Goal: Information Seeking & Learning: Learn about a topic

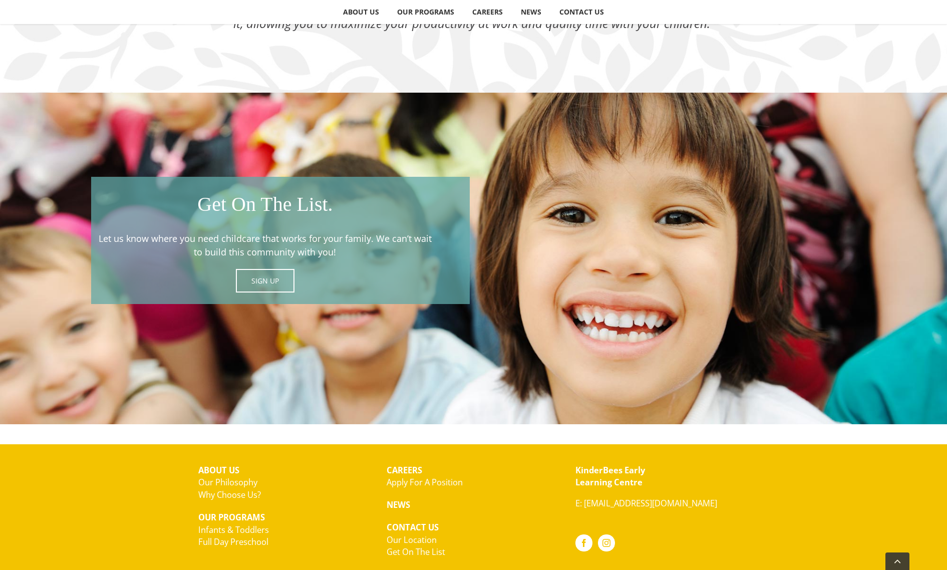
scroll to position [1280, 0]
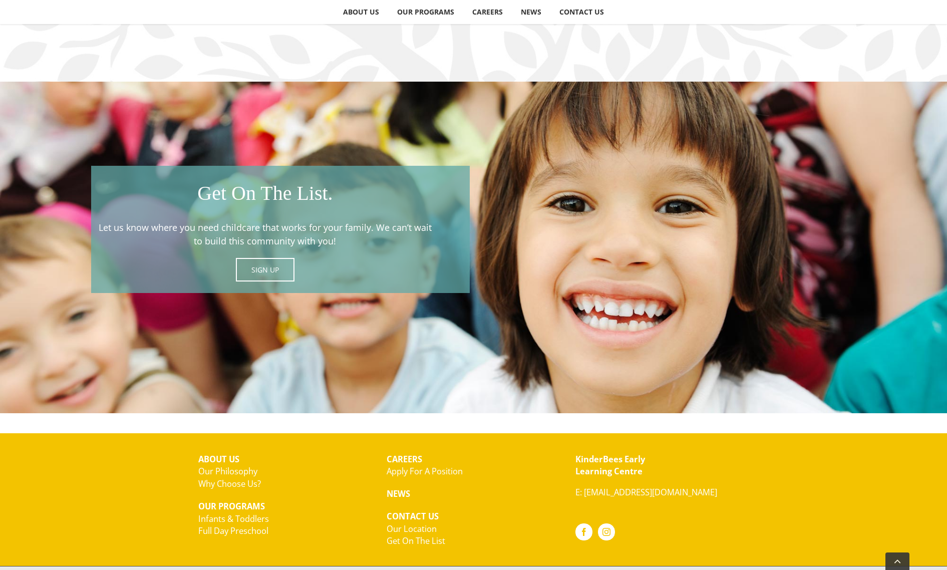
click at [270, 265] on span at bounding box center [280, 229] width 379 height 127
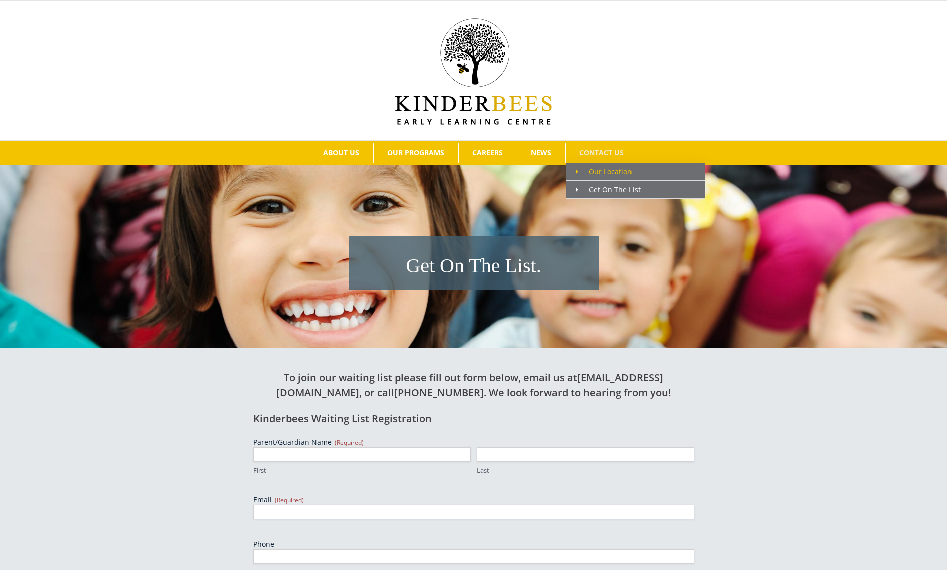
click at [605, 173] on span "Our Location" at bounding box center [604, 172] width 56 height 10
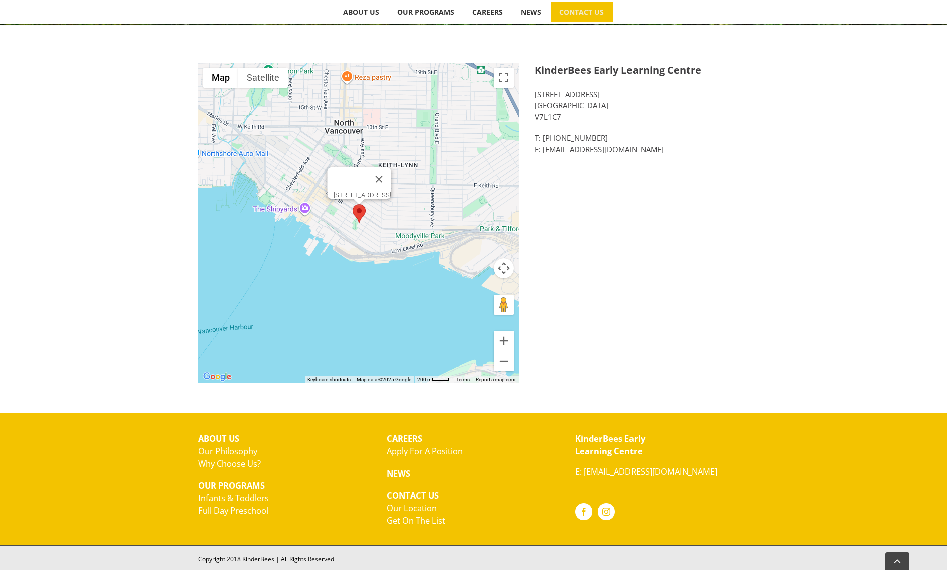
scroll to position [161, 0]
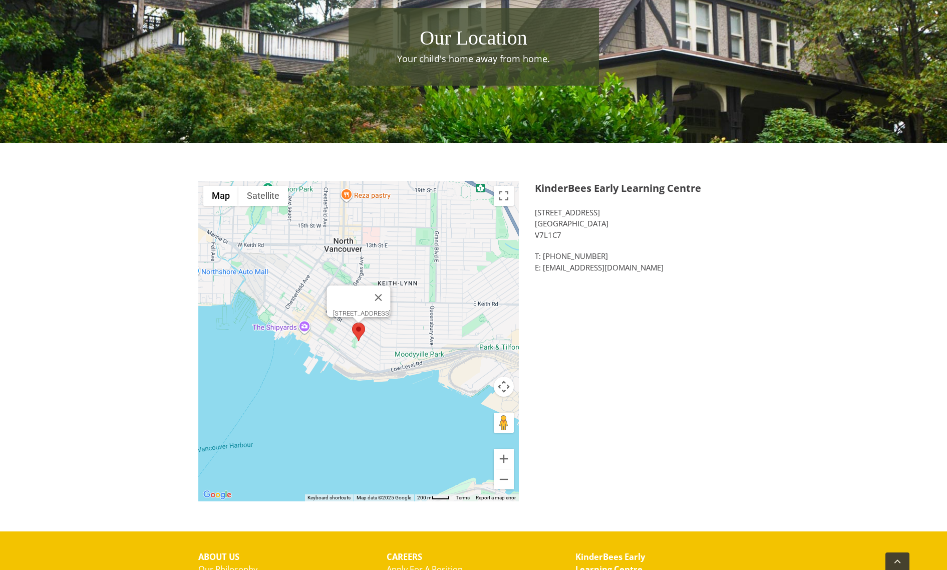
scroll to position [109, 0]
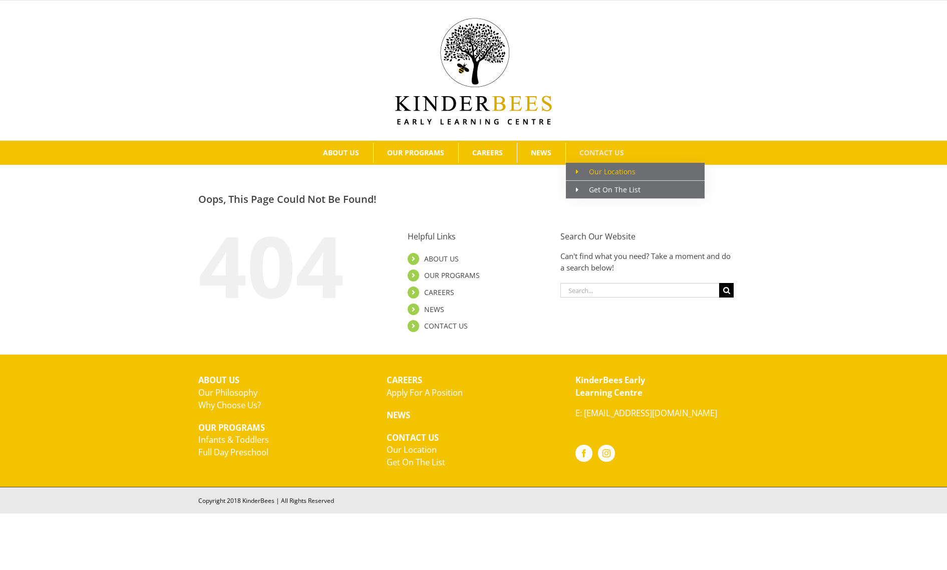
click at [618, 173] on span "Our Locations" at bounding box center [606, 172] width 60 height 10
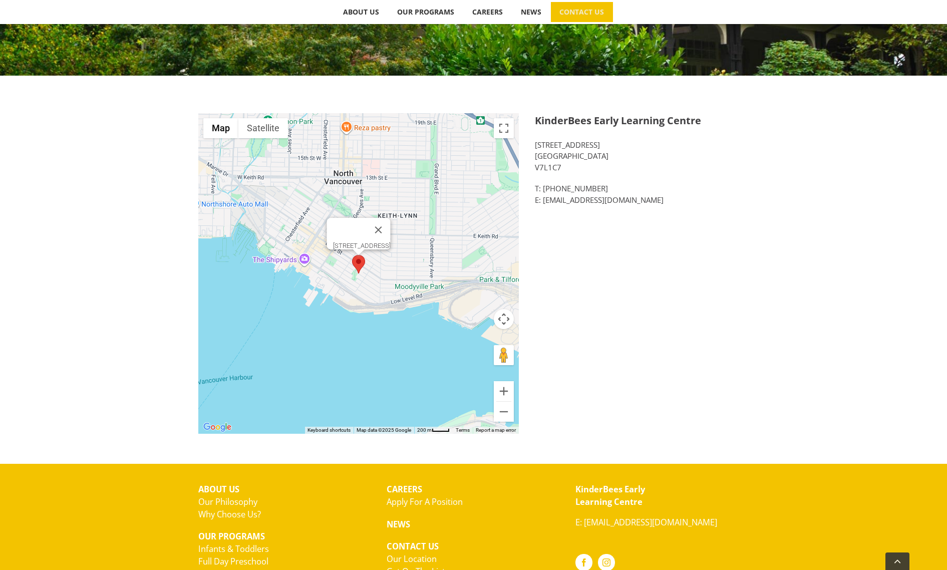
scroll to position [241, 0]
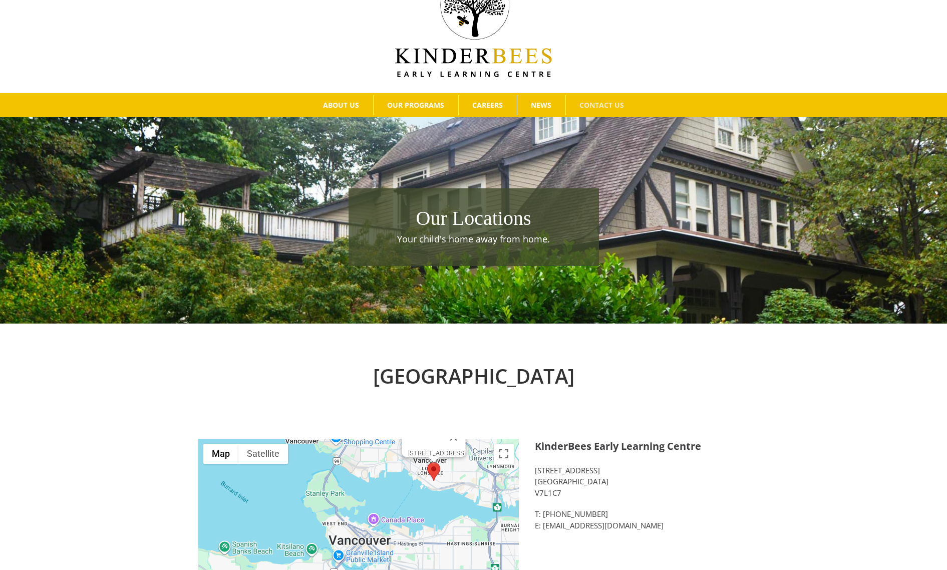
scroll to position [35, 0]
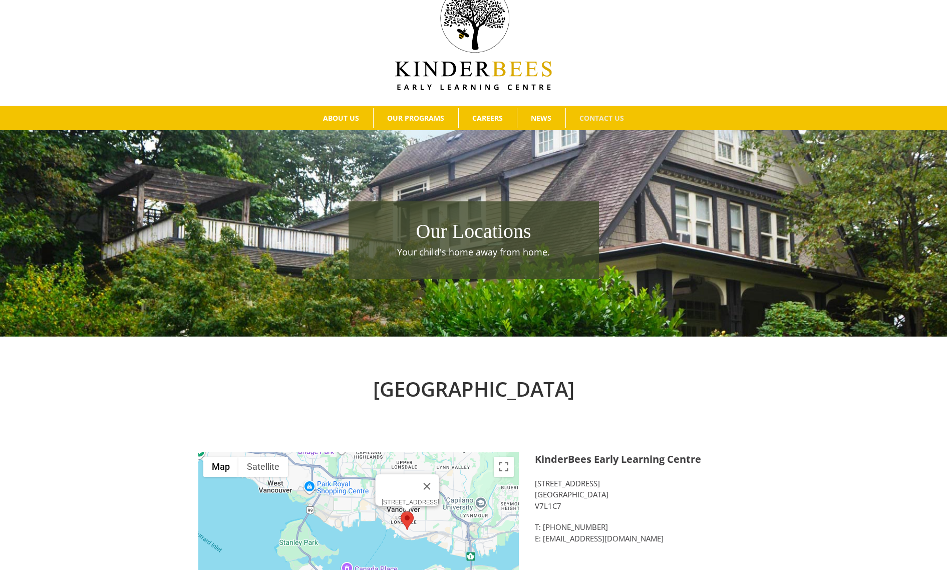
drag, startPoint x: 469, startPoint y: 515, endPoint x: 436, endPoint y: 561, distance: 56.4
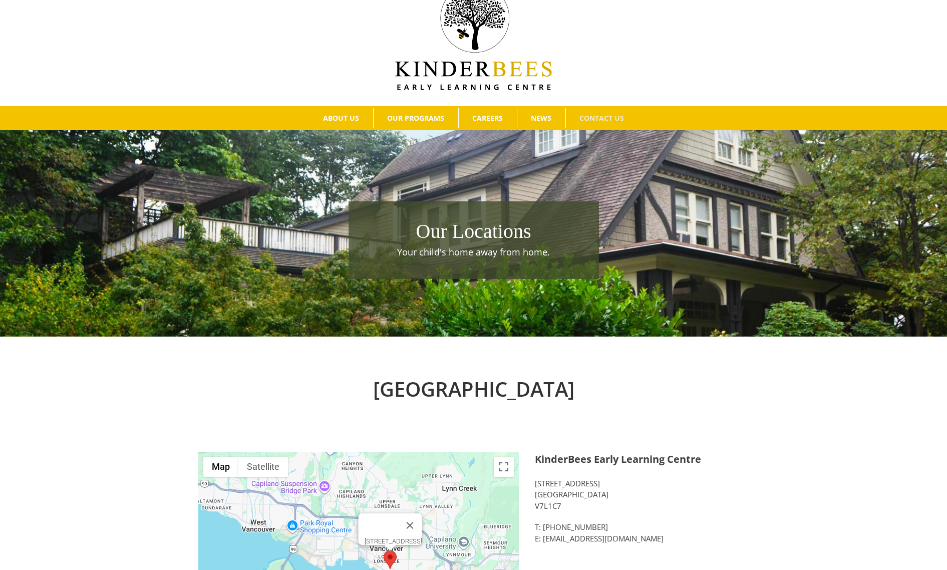
drag, startPoint x: 482, startPoint y: 527, endPoint x: 472, endPoint y: 551, distance: 25.6
click at [666, 415] on div "North Vancouver" at bounding box center [473, 400] width 551 height 52
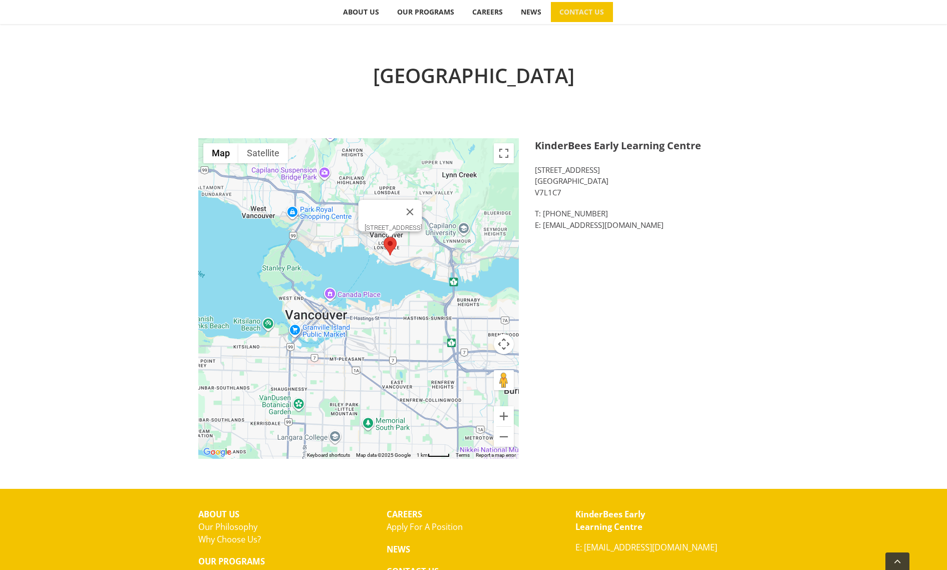
scroll to position [278, 0]
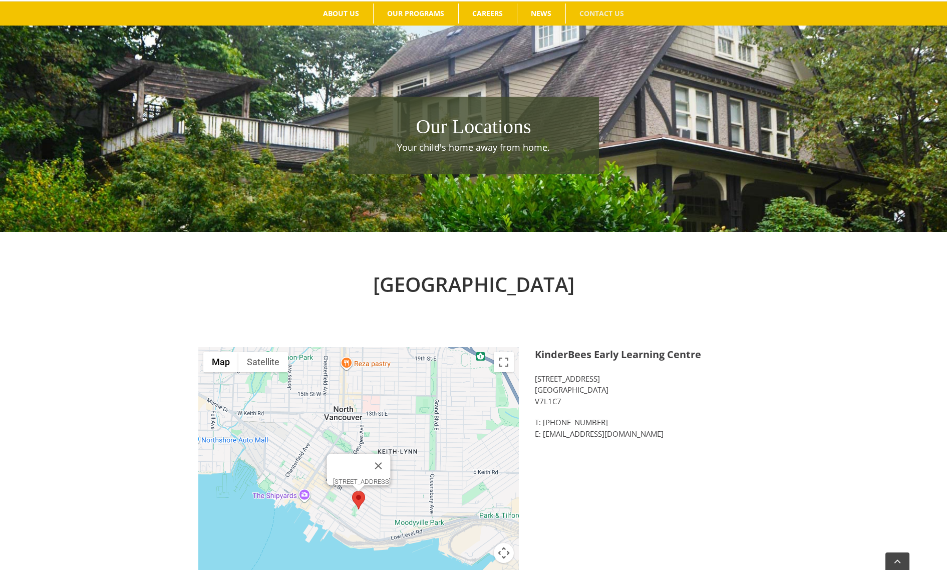
scroll to position [141, 0]
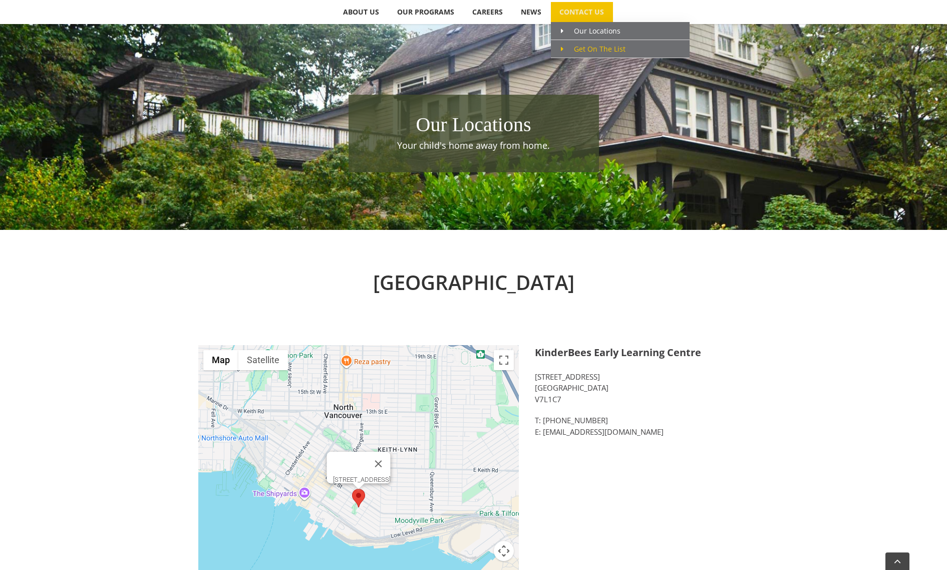
click at [583, 49] on span "Get On The List" at bounding box center [593, 49] width 65 height 10
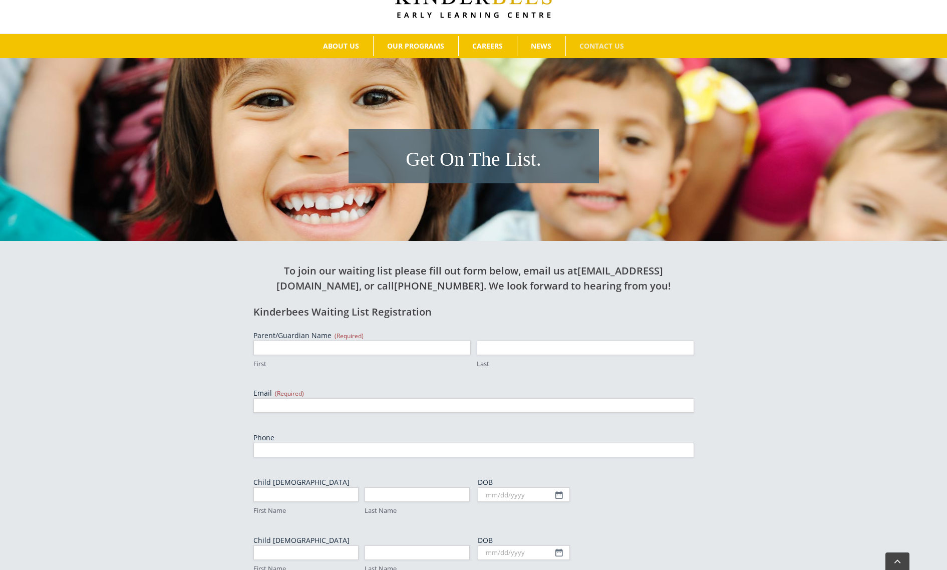
scroll to position [158, 0]
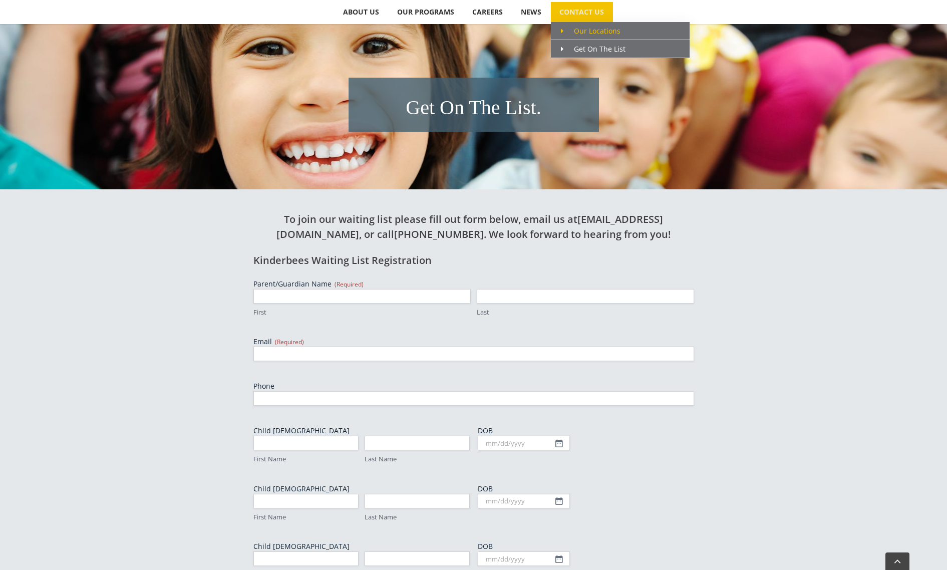
click at [593, 35] on span "Our Locations" at bounding box center [591, 31] width 60 height 10
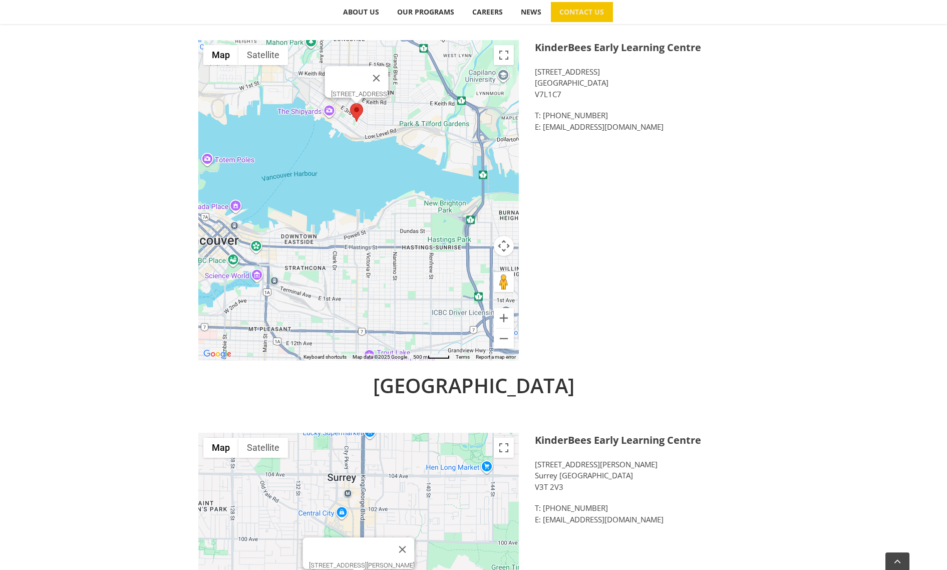
scroll to position [561, 0]
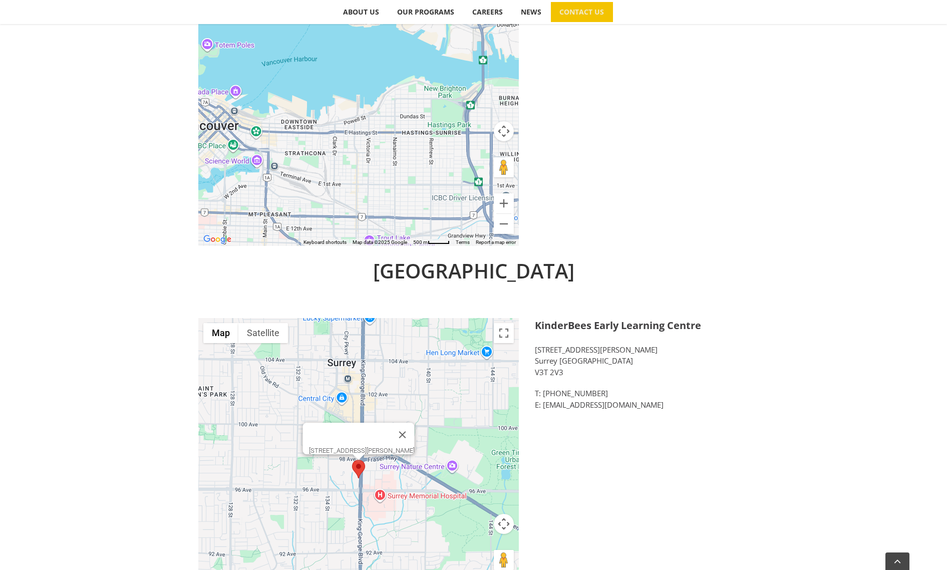
click at [536, 350] on p "9675 King George Boulevard Surrey BC V3T 2V3" at bounding box center [642, 361] width 214 height 34
drag, startPoint x: 666, startPoint y: 402, endPoint x: 544, endPoint y: 407, distance: 121.9
click at [544, 407] on p "T: 672-339-3318 E: kinderbees.surrey@gmail.com" at bounding box center [642, 399] width 214 height 23
copy link "kinderbees.surrey@gmail.com"
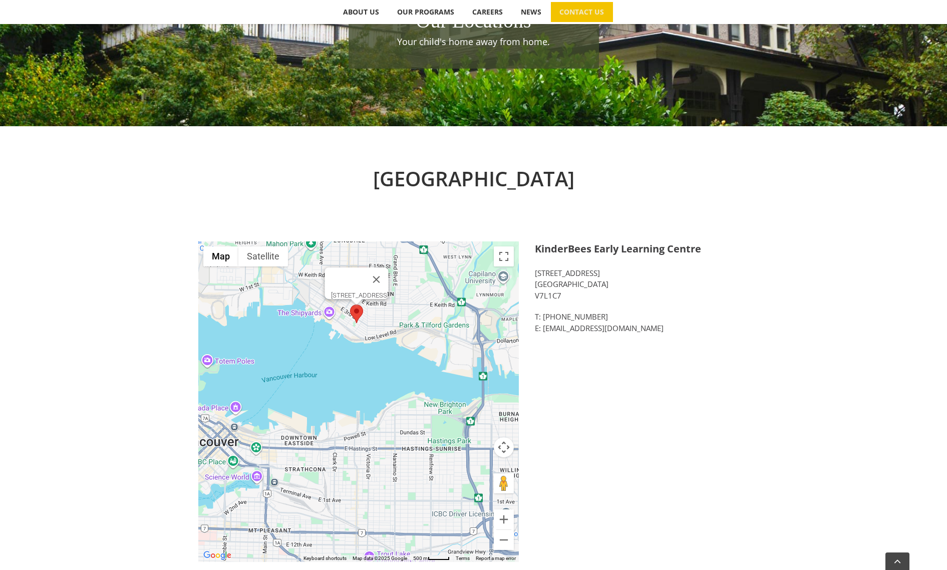
scroll to position [0, 0]
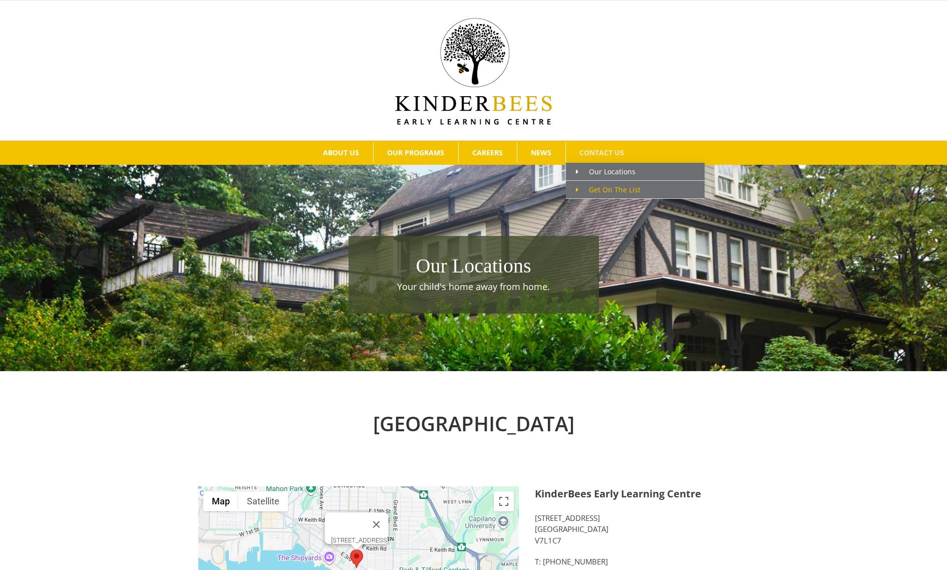
click at [603, 190] on span "Get On The List" at bounding box center [608, 190] width 65 height 10
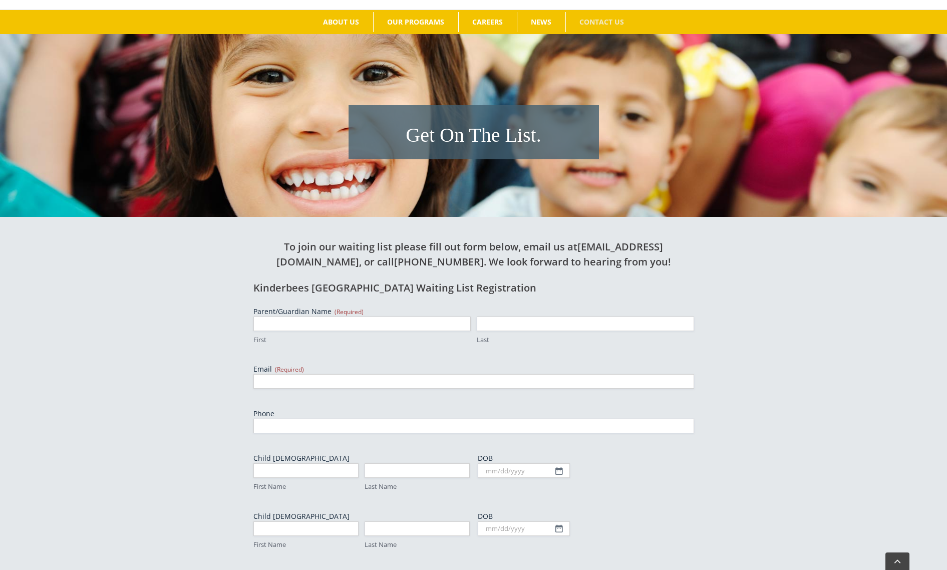
scroll to position [129, 0]
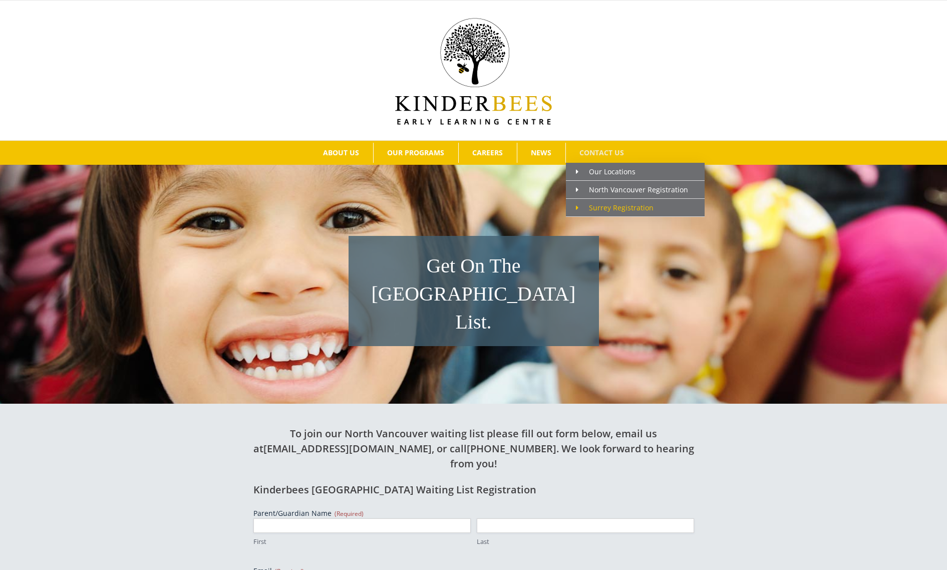
click at [608, 209] on span "Surrey Registration" at bounding box center [615, 208] width 78 height 10
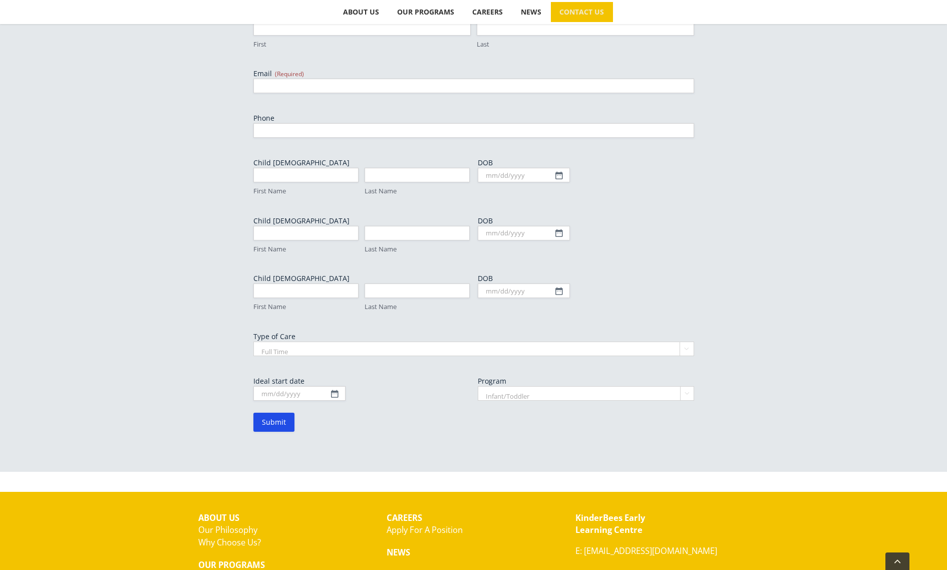
scroll to position [87, 0]
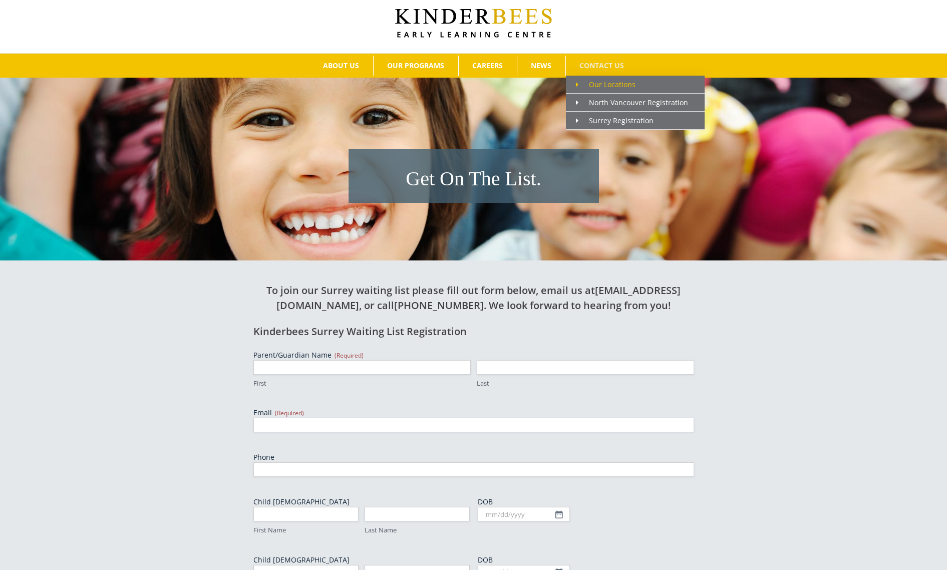
click at [610, 81] on span "Our Locations" at bounding box center [606, 85] width 60 height 10
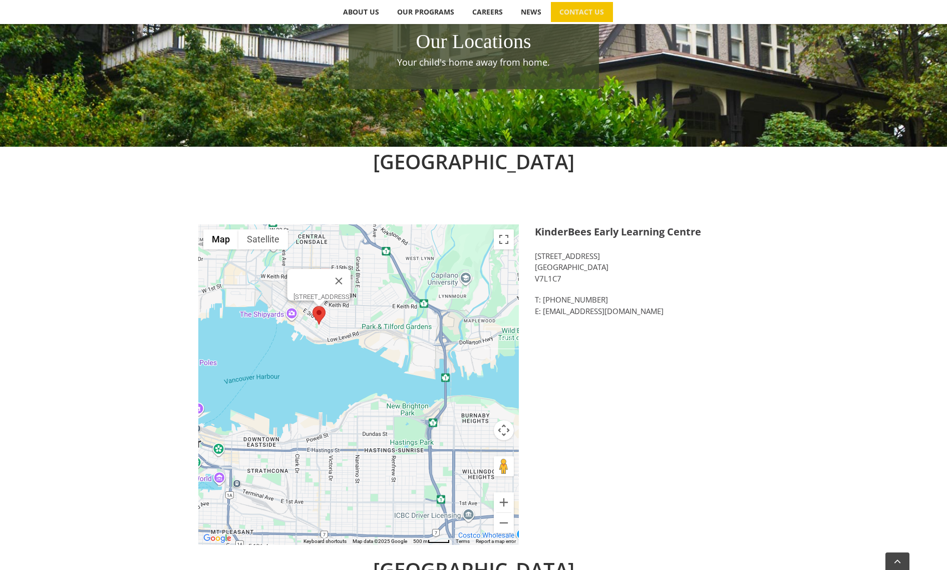
scroll to position [167, 0]
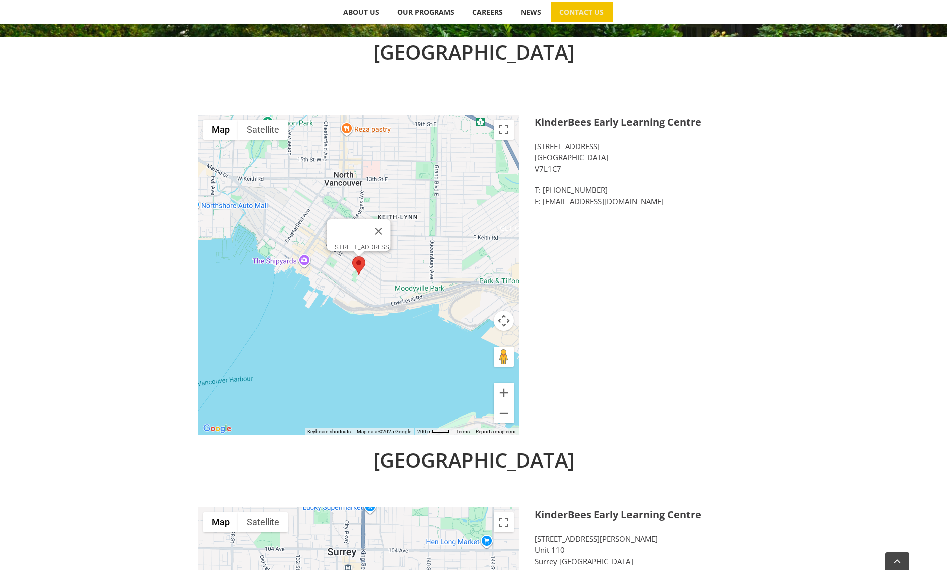
scroll to position [247, 0]
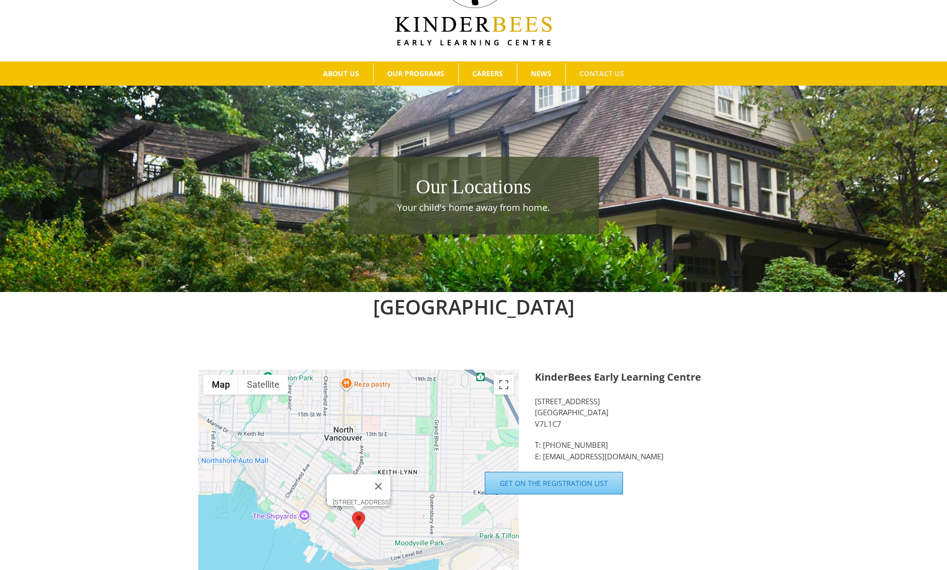
scroll to position [146, 0]
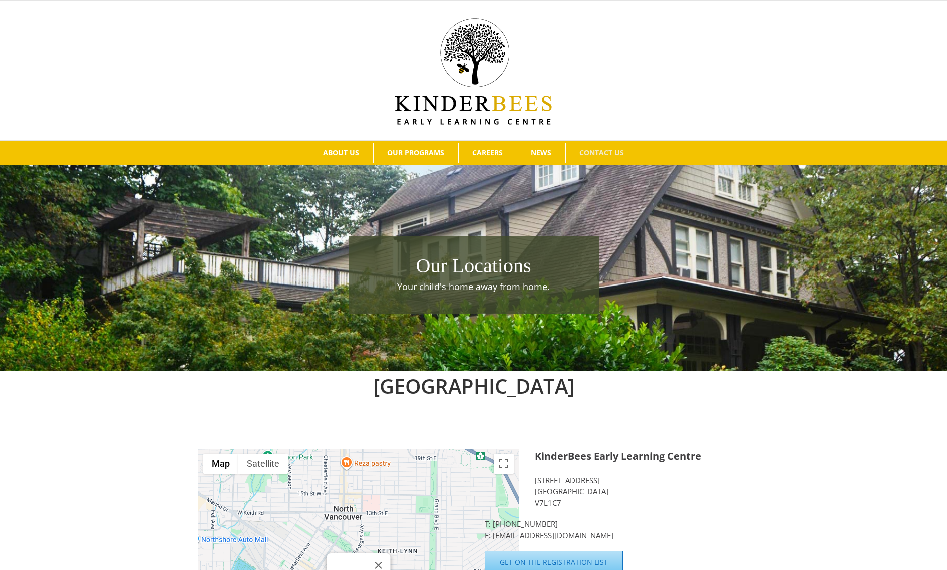
scroll to position [64, 0]
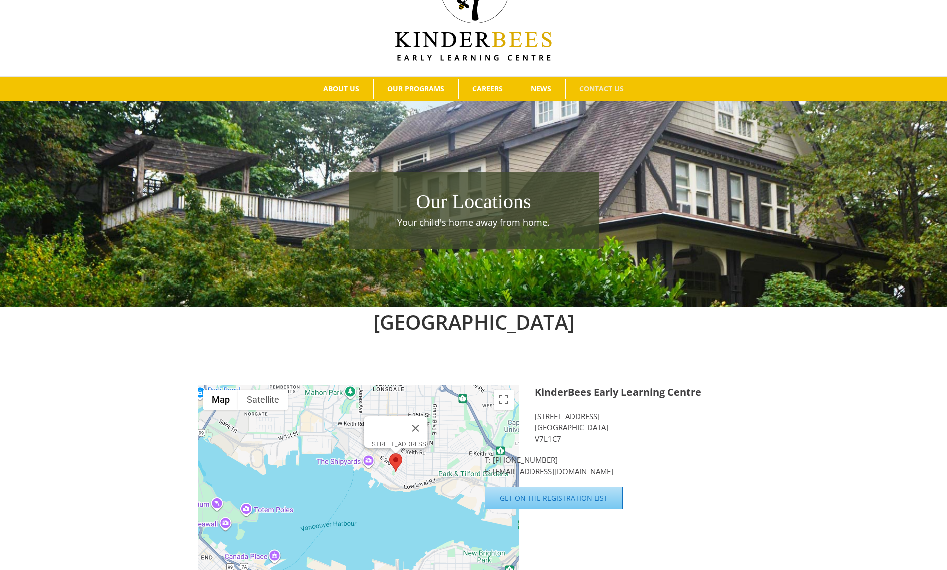
click at [823, 488] on div "← Move left → Move right ↑ Move up ↓ Move down + Zoom in - Zoom out Home Jump l…" at bounding box center [473, 550] width 947 height 331
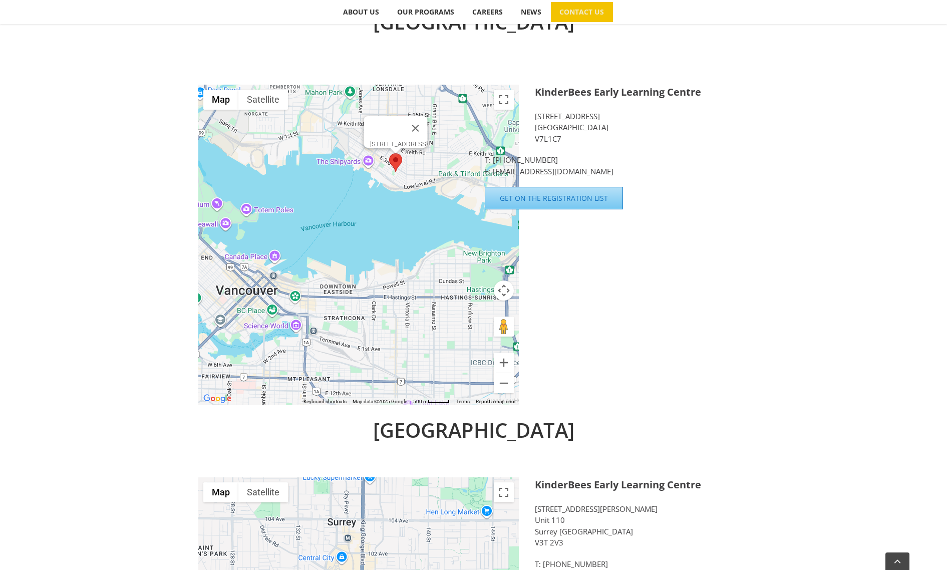
scroll to position [348, 0]
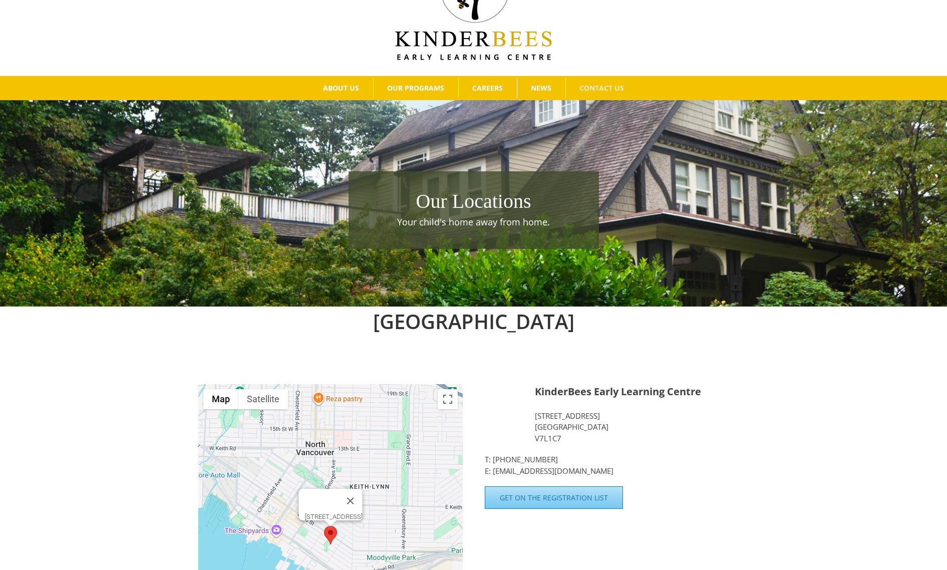
scroll to position [110, 0]
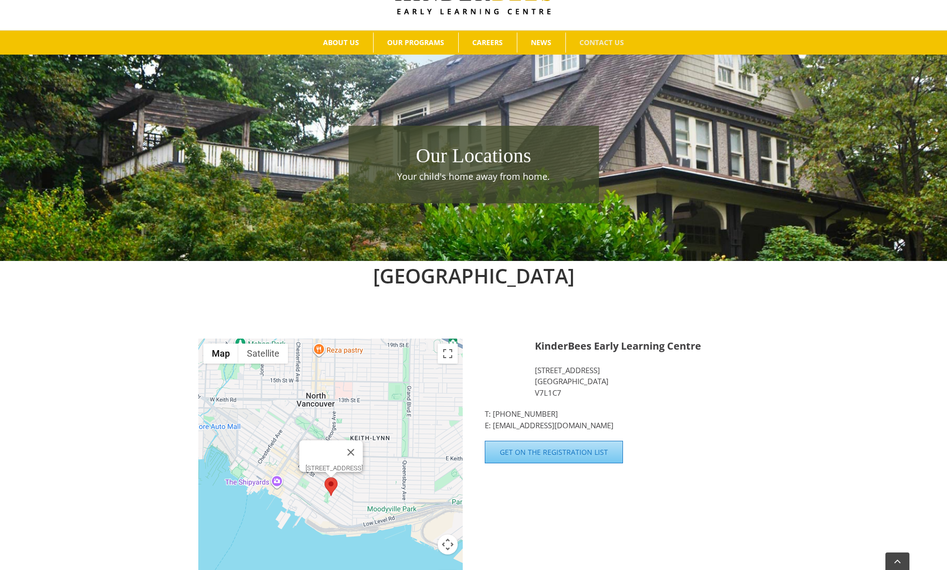
click at [145, 407] on div "← Move left → Move right ↑ Move up ↓ Move down + Zoom in - Zoom out Home Jump l…" at bounding box center [473, 504] width 947 height 331
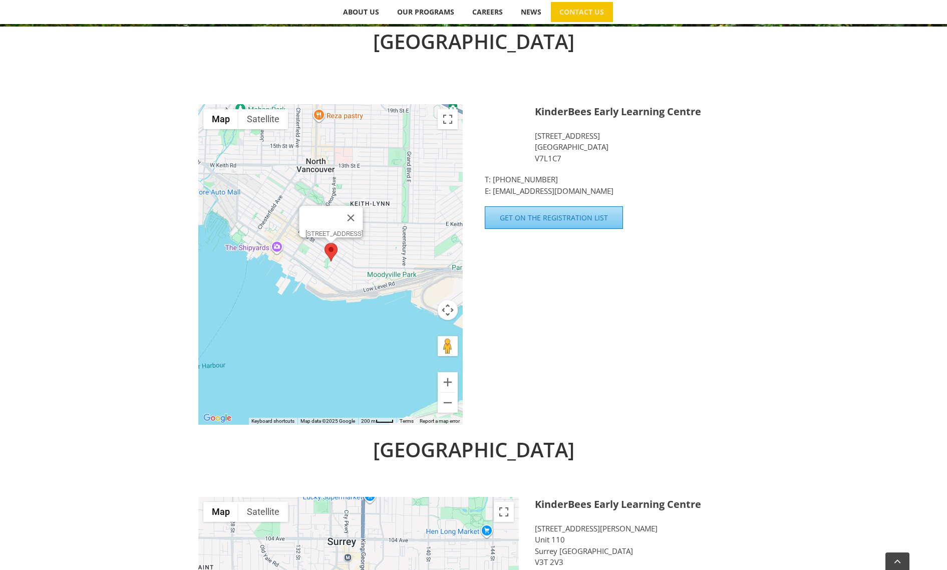
scroll to position [78, 0]
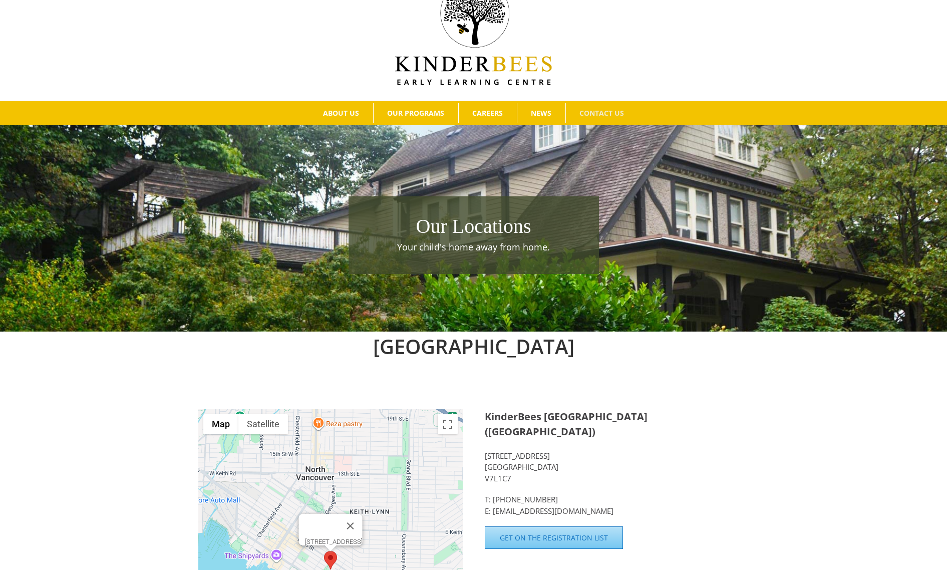
scroll to position [129, 0]
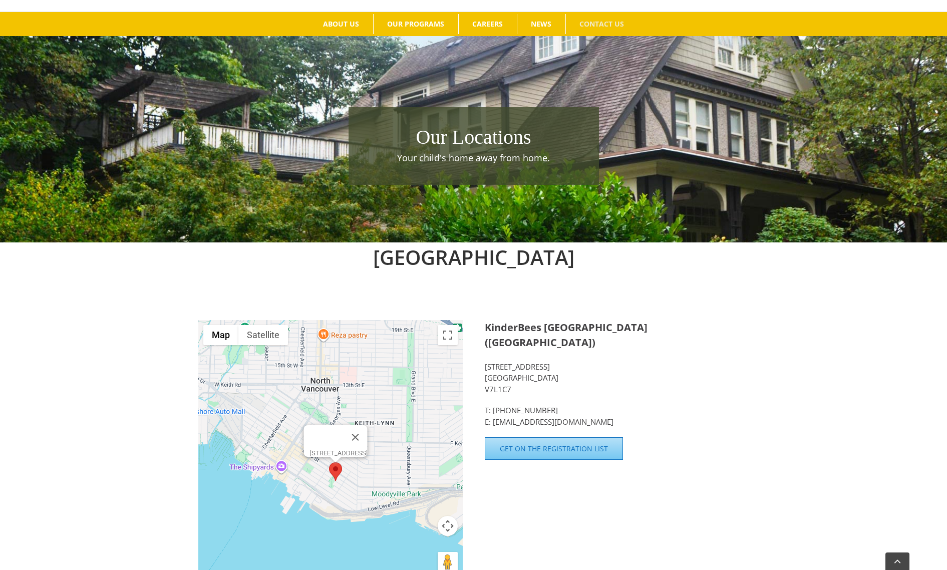
click at [842, 432] on div "← Move left → Move right ↑ Move up ↓ Move down + Zoom in - Zoom out Home Jump l…" at bounding box center [473, 485] width 947 height 331
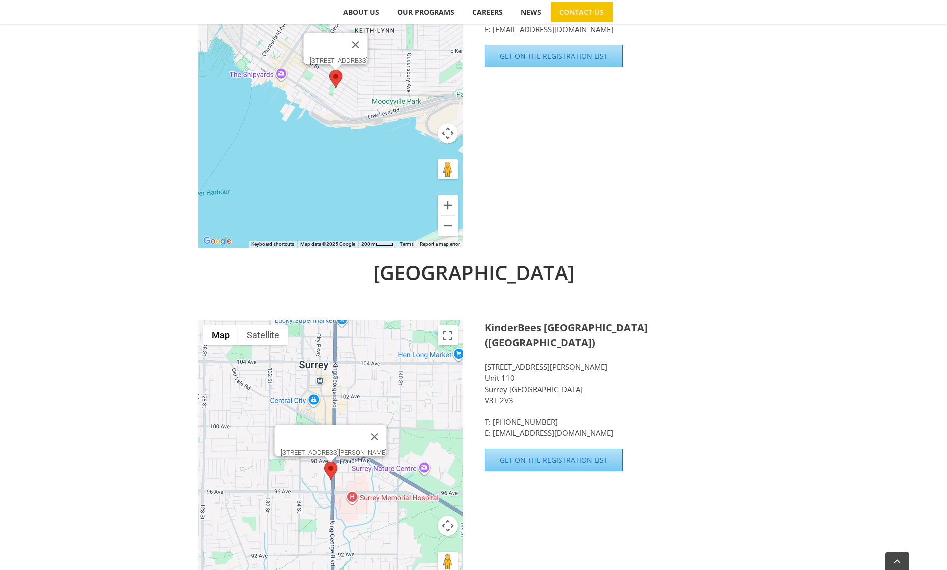
scroll to position [340, 0]
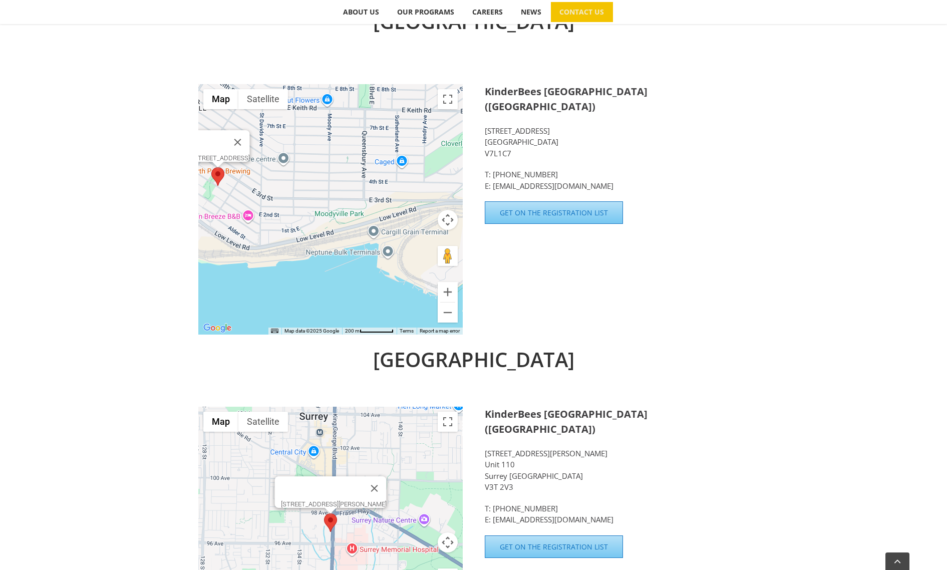
scroll to position [278, 0]
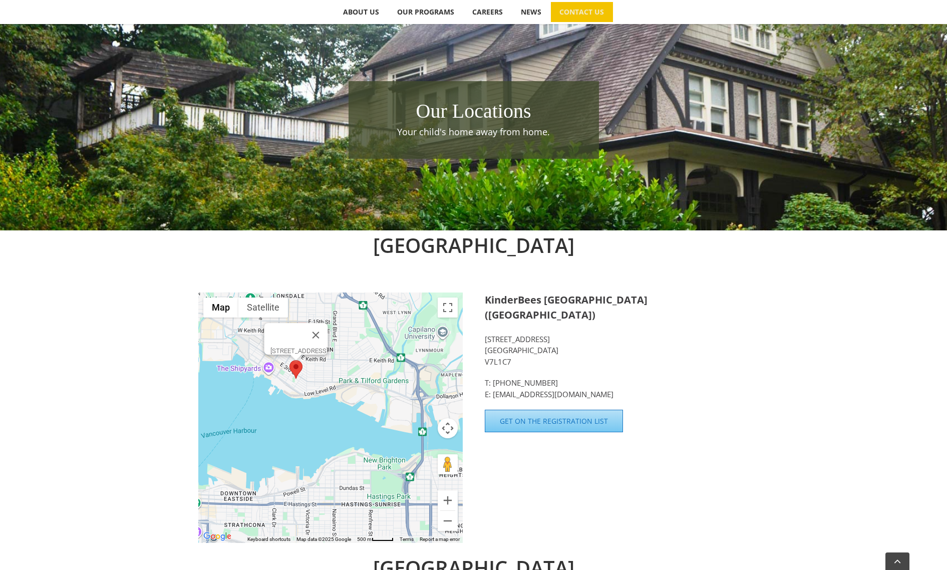
scroll to position [140, 0]
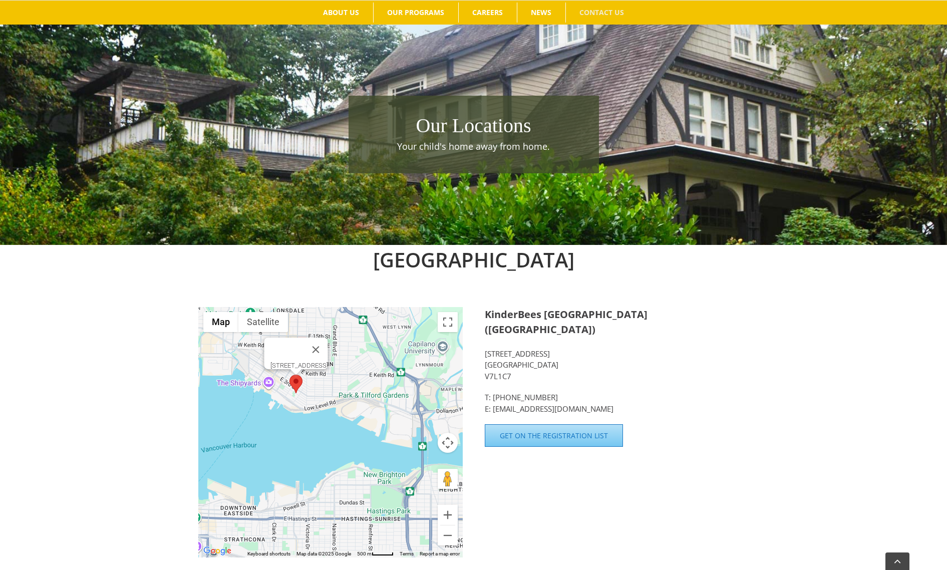
click at [746, 429] on div "KinderBees [GEOGRAPHIC_DATA] ([GEOGRAPHIC_DATA]) [STREET_ADDRESS] T: [PHONE_NUM…" at bounding box center [617, 377] width 265 height 140
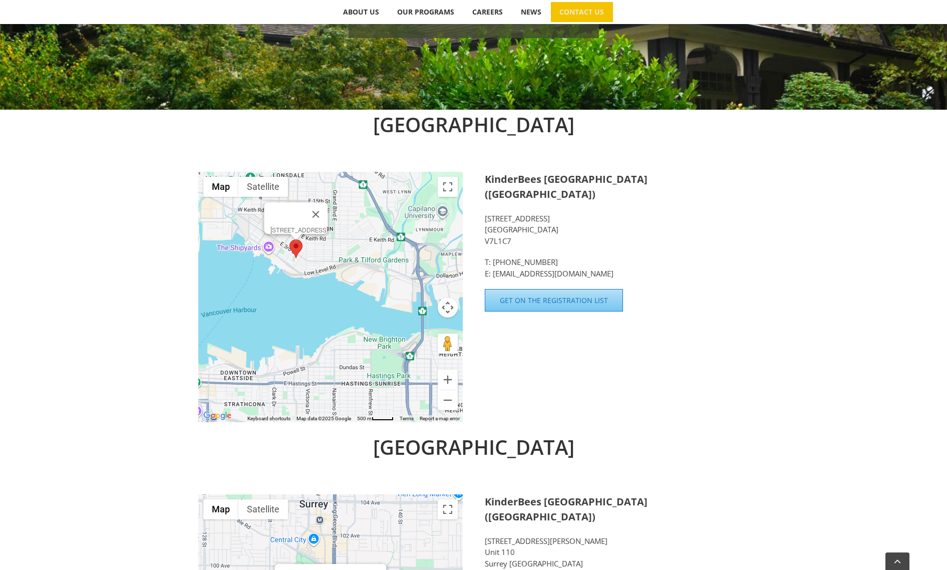
scroll to position [293, 0]
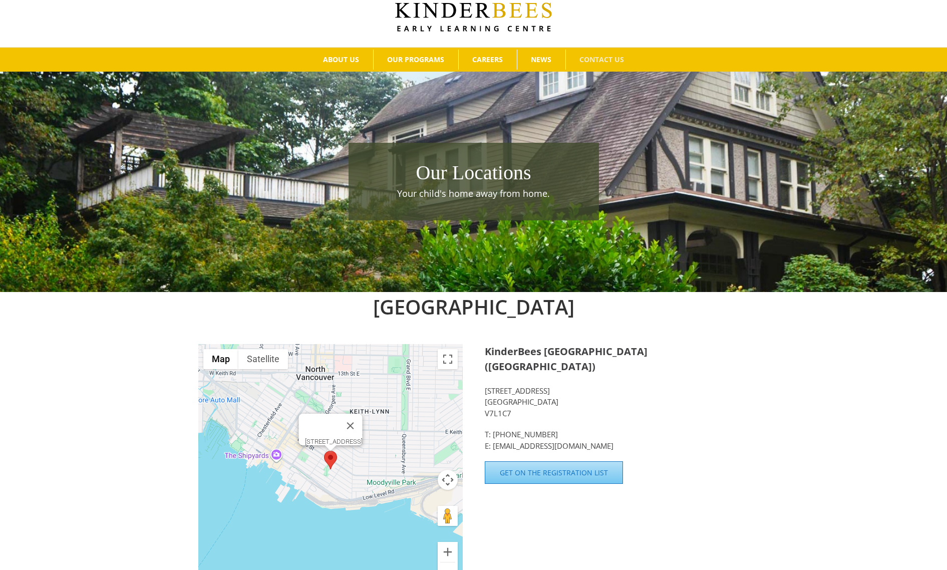
scroll to position [95, 0]
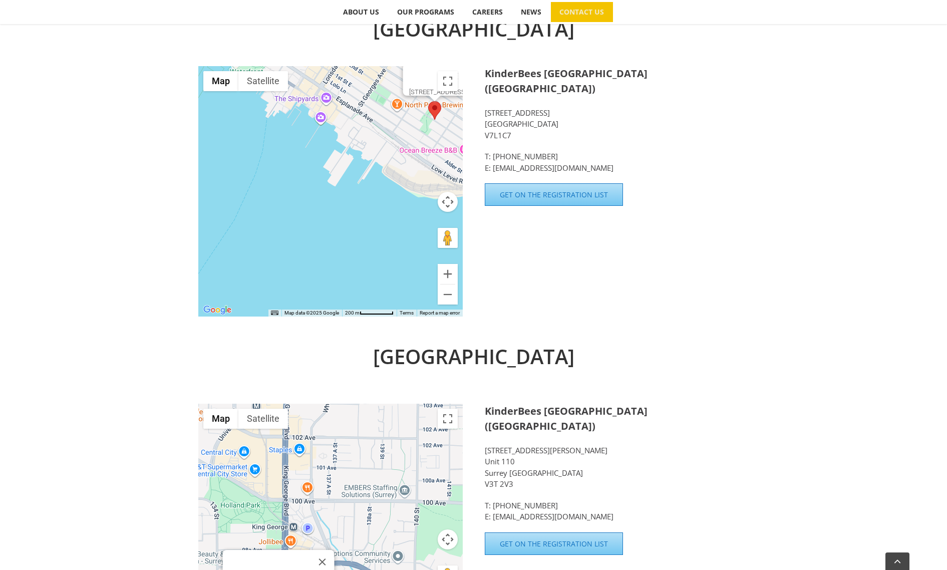
scroll to position [373, 0]
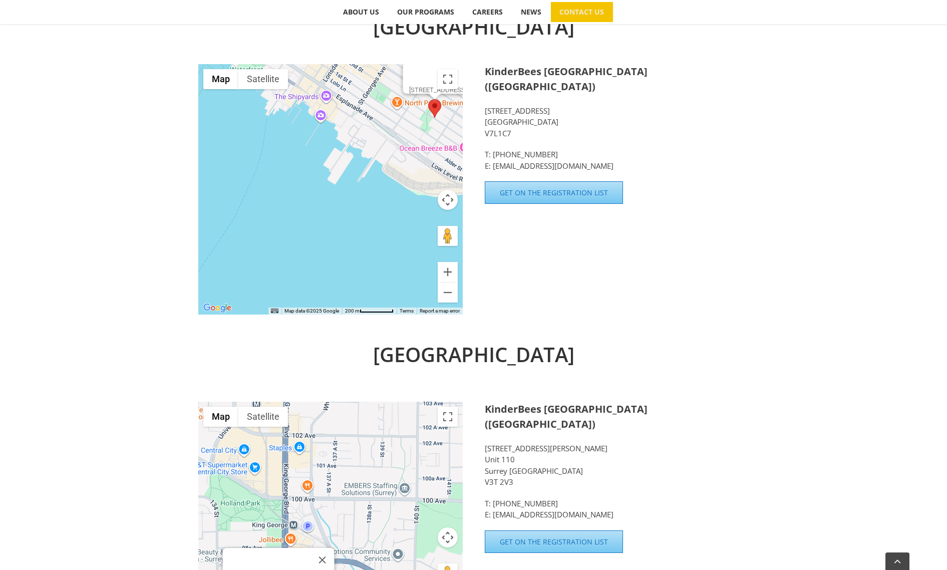
click at [112, 280] on div "North Vancouver ← Move left → Move right ↑ Move up ↓ Move down + Zoom in - Zoom…" at bounding box center [473, 176] width 947 height 328
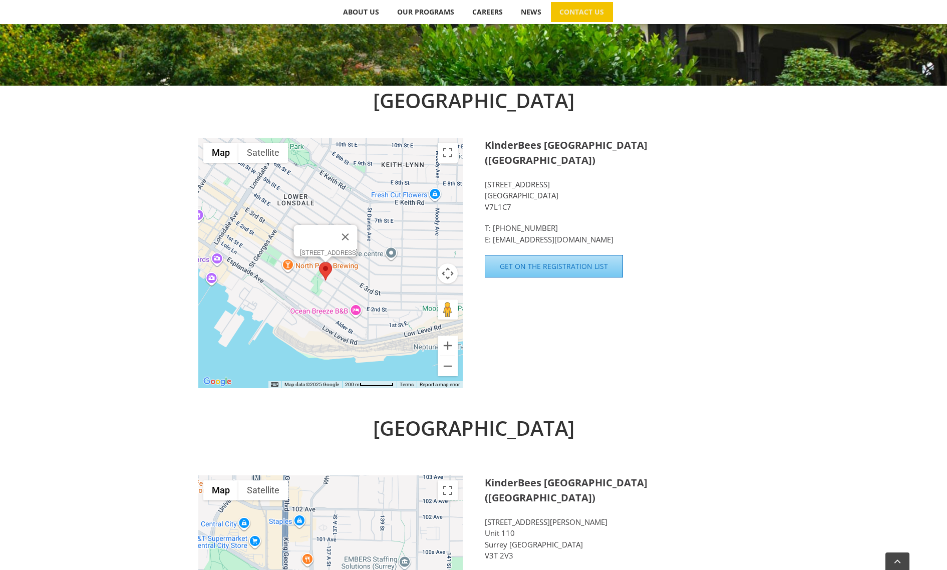
drag, startPoint x: 303, startPoint y: 315, endPoint x: 201, endPoint y: 392, distance: 127.7
click at [201, 392] on div "North Vancouver ← Move left → Move right ↑ Move up ↓ Move down + Zoom in - Zoom…" at bounding box center [473, 242] width 551 height 313
click at [103, 318] on div "North Vancouver ← Move left → Move right ↑ Move up ↓ Move down + Zoom in - Zoom…" at bounding box center [473, 250] width 947 height 328
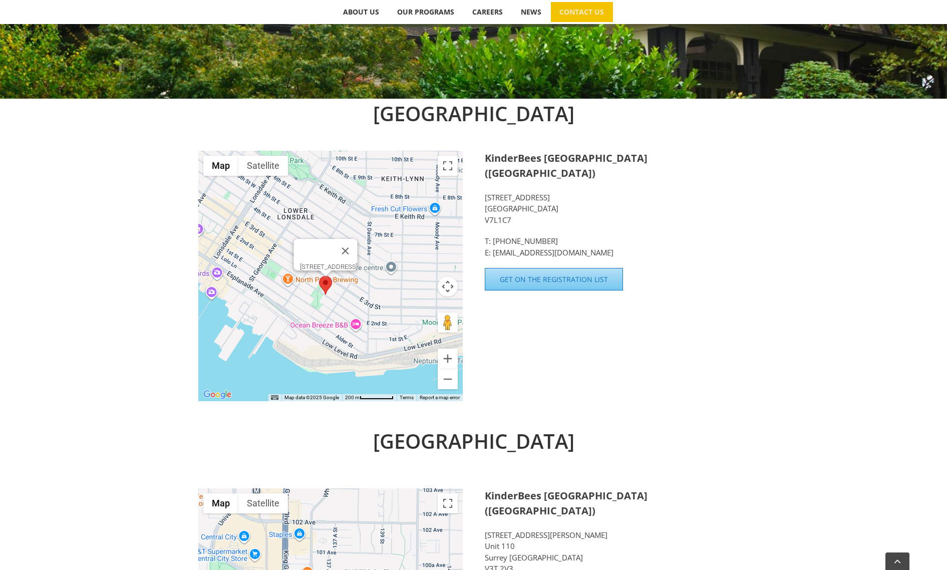
scroll to position [70, 0]
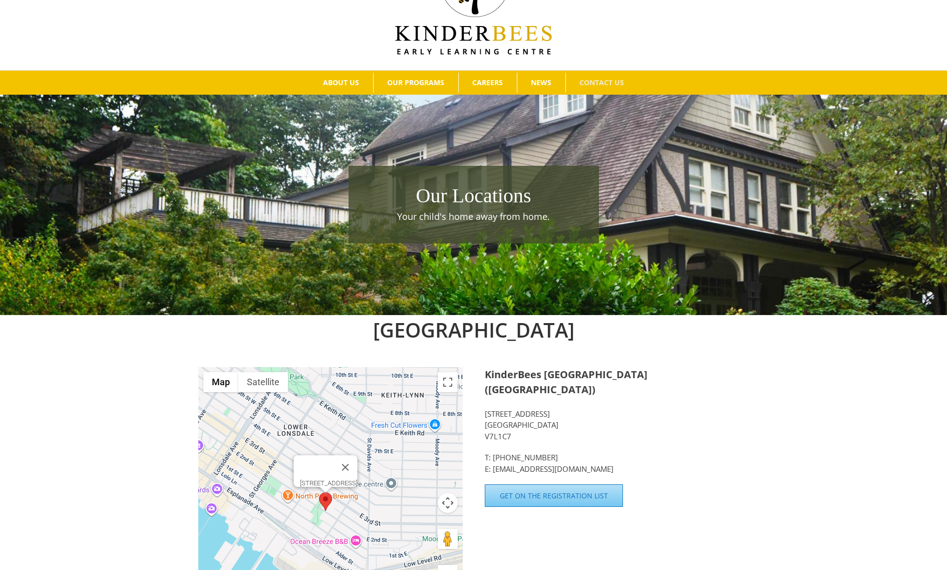
click at [833, 448] on div "North Vancouver ← Move left → Move right ↑ Move up ↓ Move down + Zoom in - Zoom…" at bounding box center [473, 479] width 947 height 328
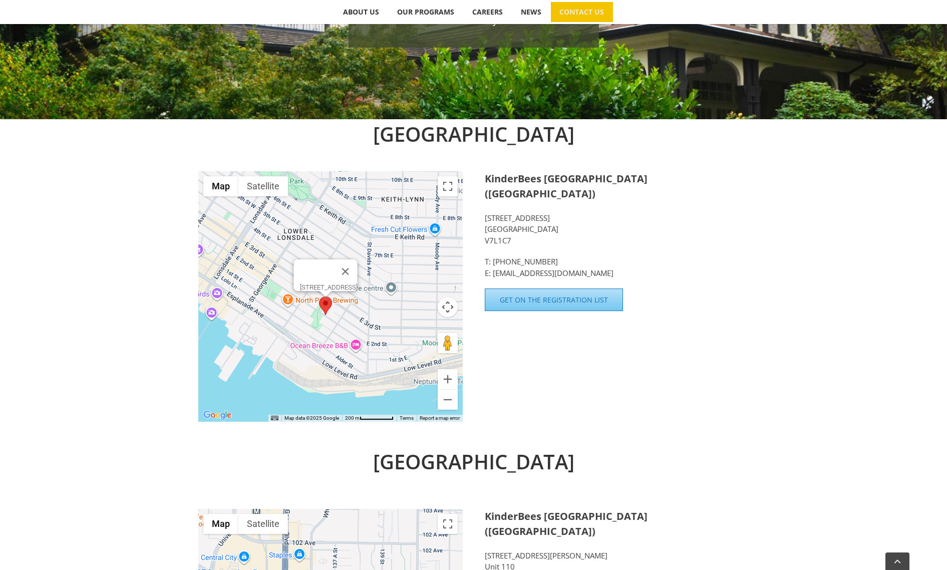
scroll to position [208, 0]
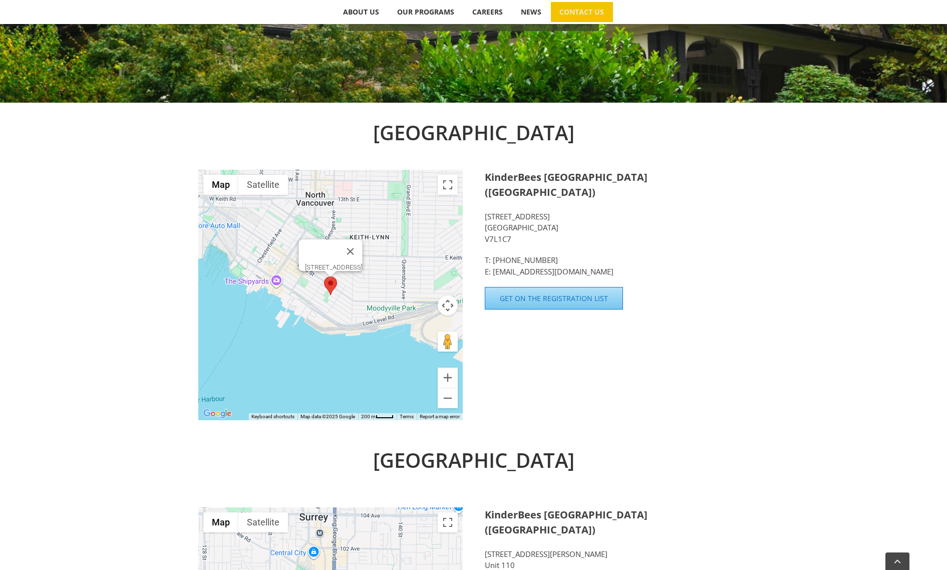
scroll to position [101, 0]
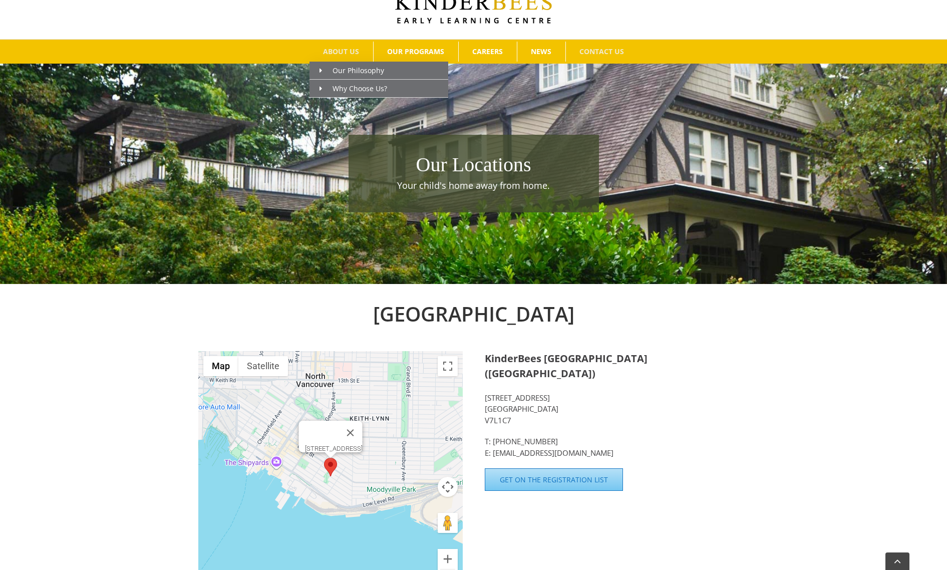
click at [337, 50] on span "ABOUT US" at bounding box center [341, 51] width 36 height 7
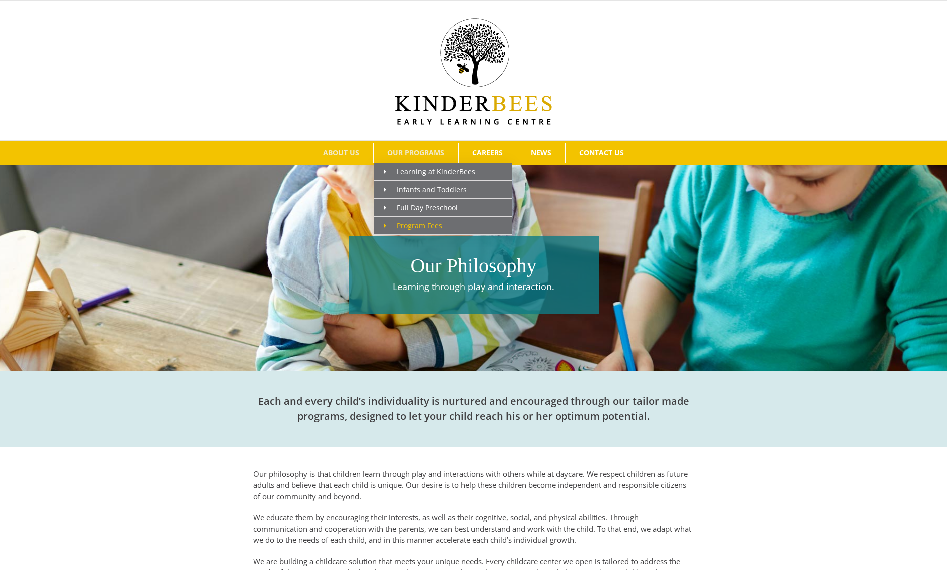
click at [411, 222] on span "Program Fees" at bounding box center [413, 226] width 59 height 10
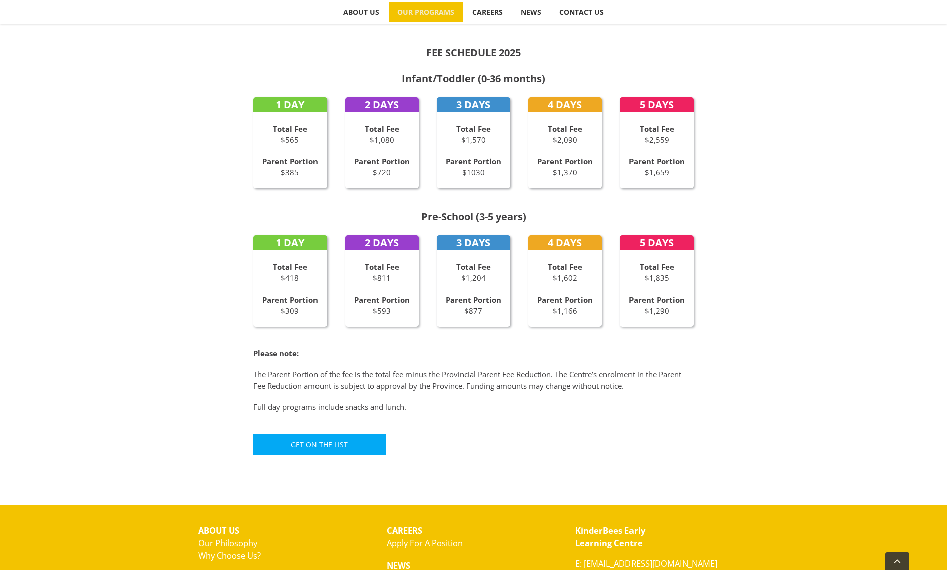
scroll to position [245, 0]
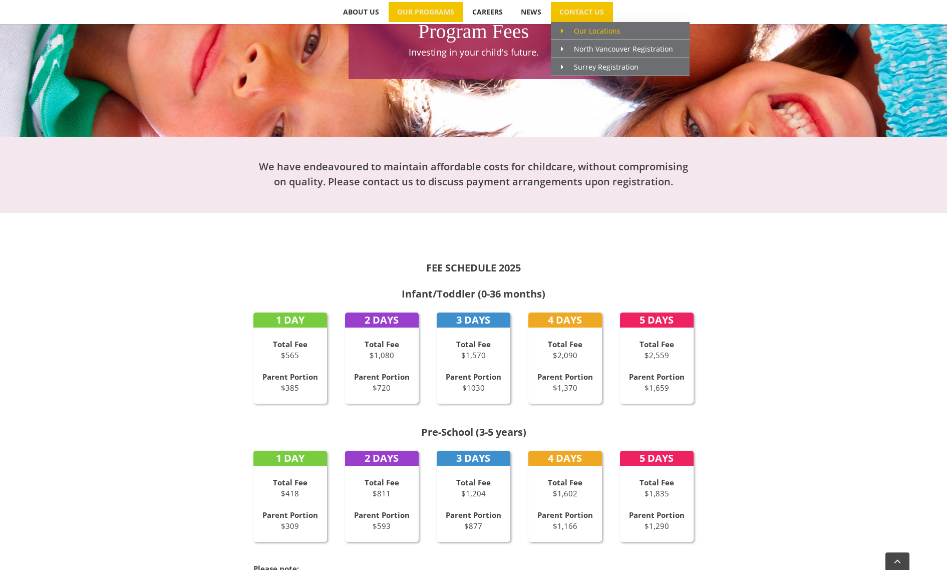
click at [583, 29] on span "Our Locations" at bounding box center [591, 31] width 60 height 10
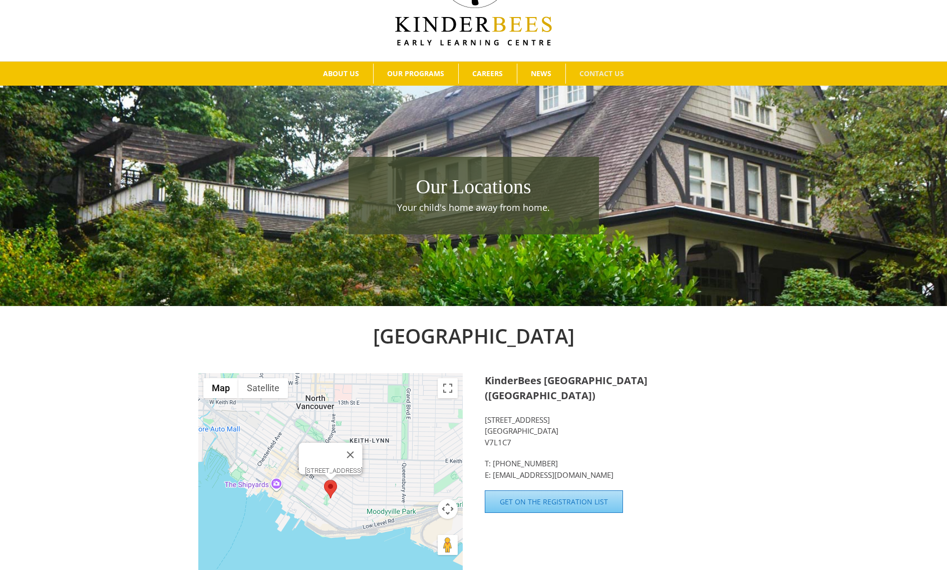
scroll to position [81, 0]
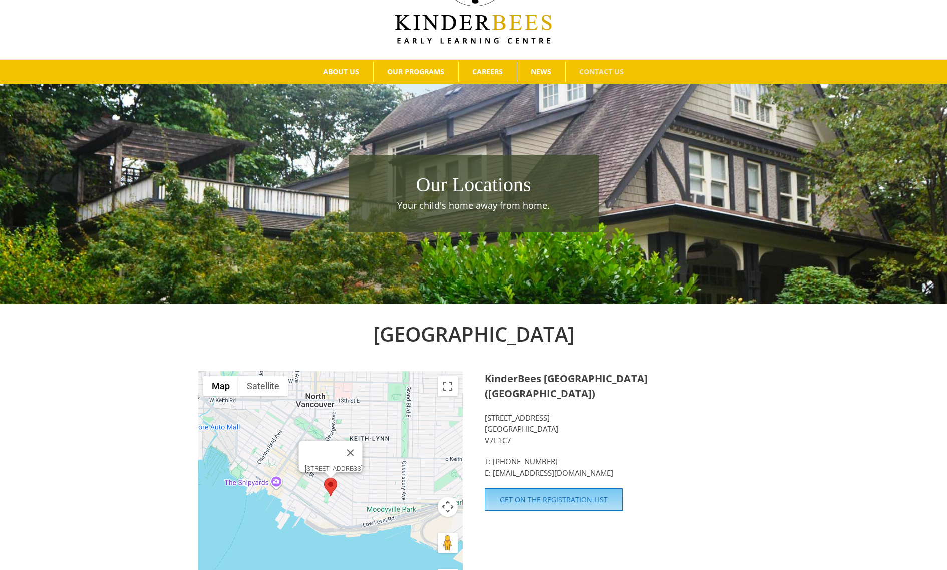
click at [540, 496] on span "Get on the Registration List" at bounding box center [554, 500] width 108 height 9
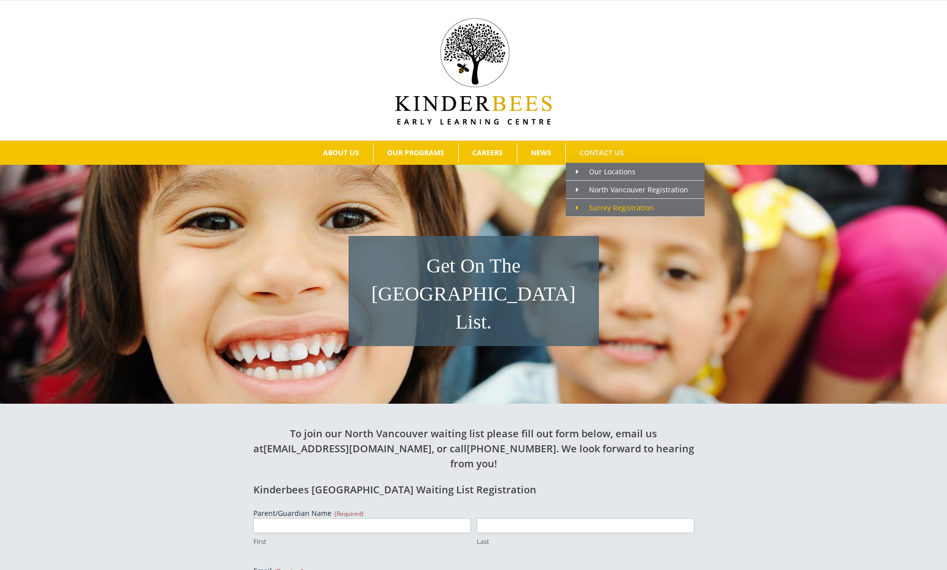
click at [607, 205] on span "Surrey Registration" at bounding box center [615, 208] width 78 height 10
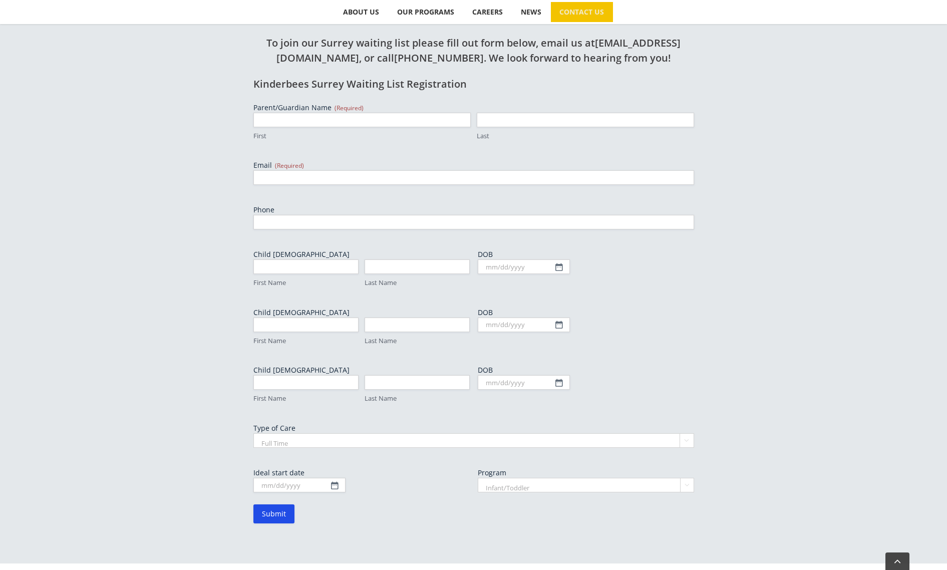
scroll to position [516, 0]
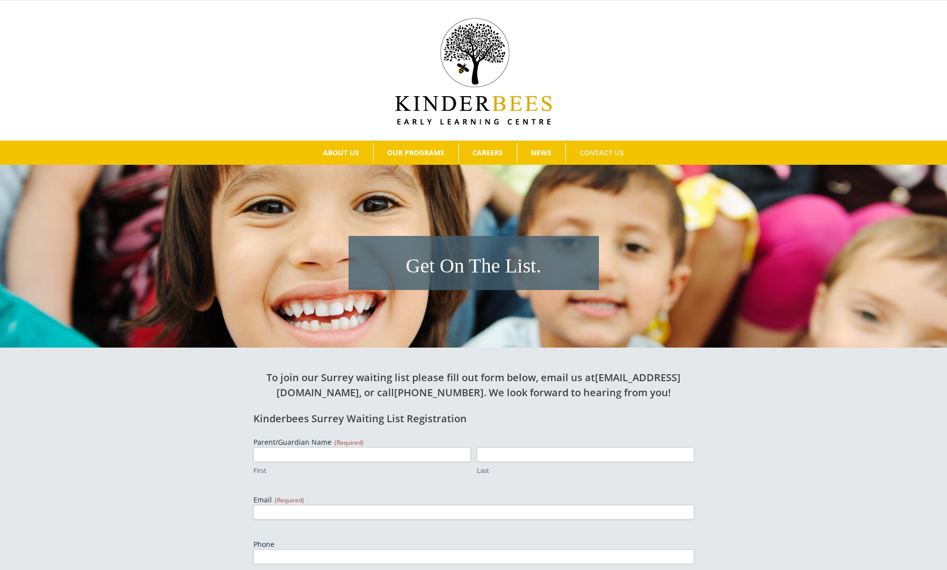
scroll to position [539, 0]
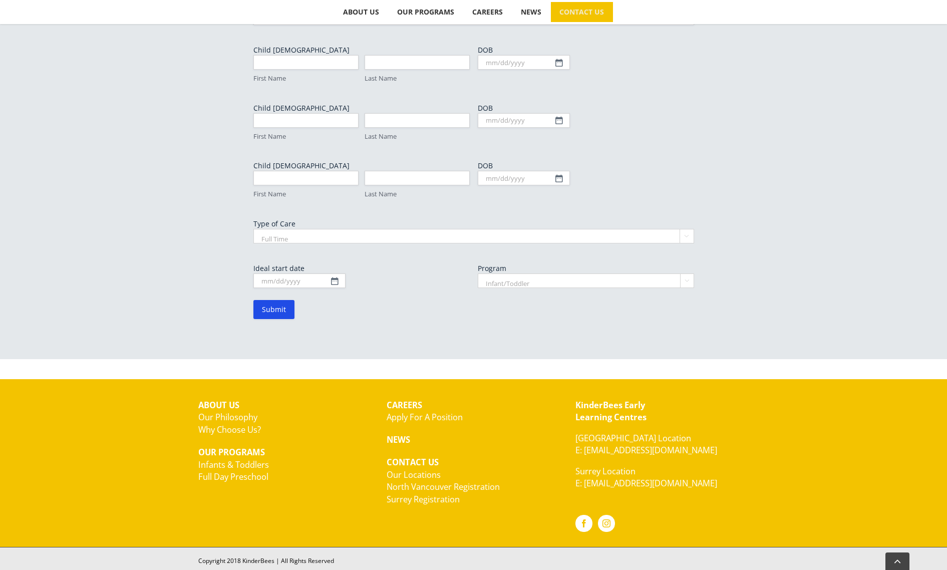
scroll to position [69, 0]
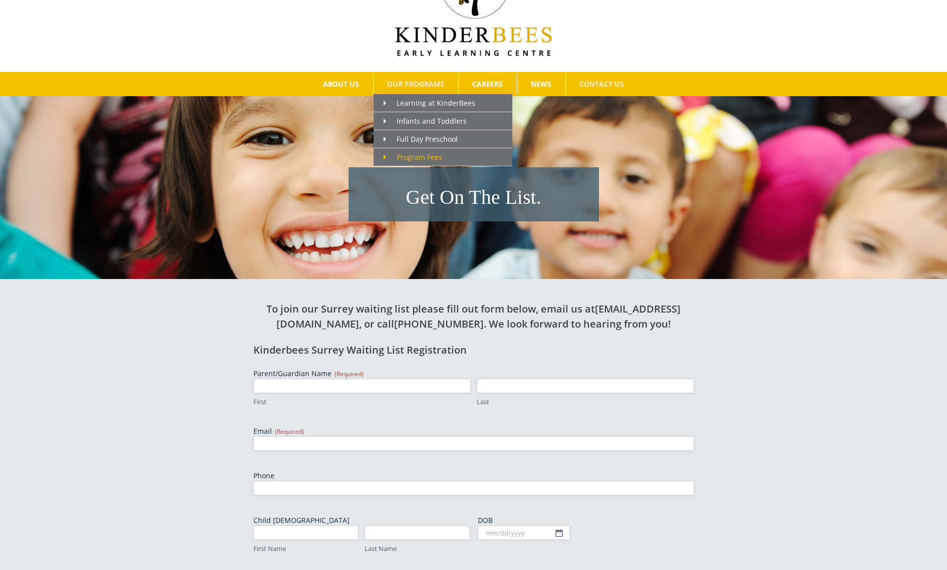
click at [413, 156] on span "Program Fees" at bounding box center [413, 157] width 59 height 10
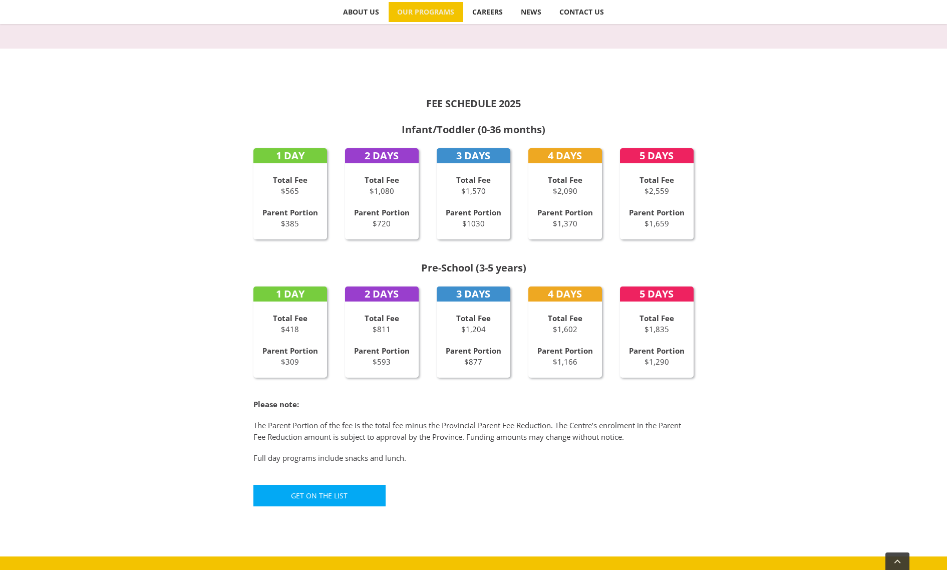
scroll to position [411, 0]
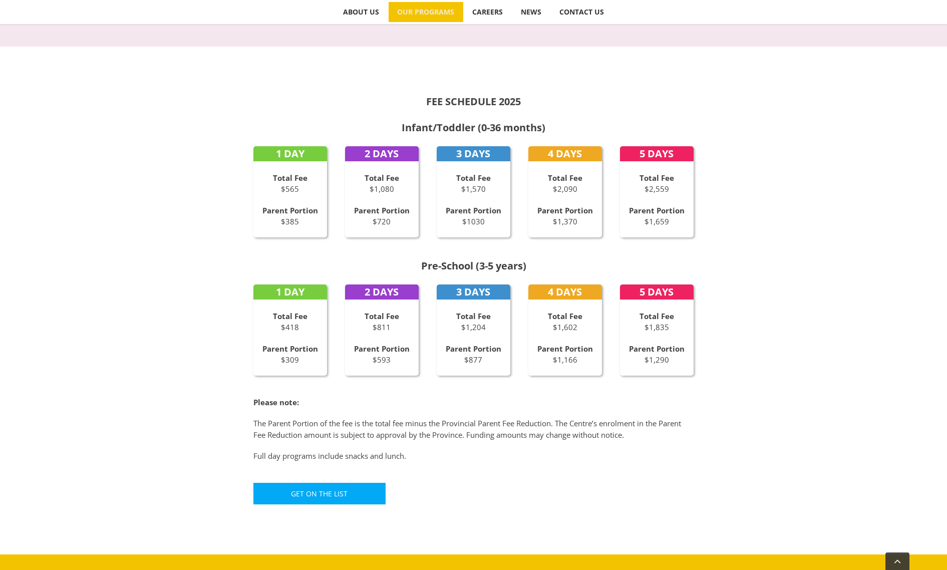
click at [263, 69] on div "FEE SCHEDULE 2025 Infant/Toddler (0-36 months) 1 DAY Total Fee $565 Parent Port…" at bounding box center [473, 291] width 551 height 448
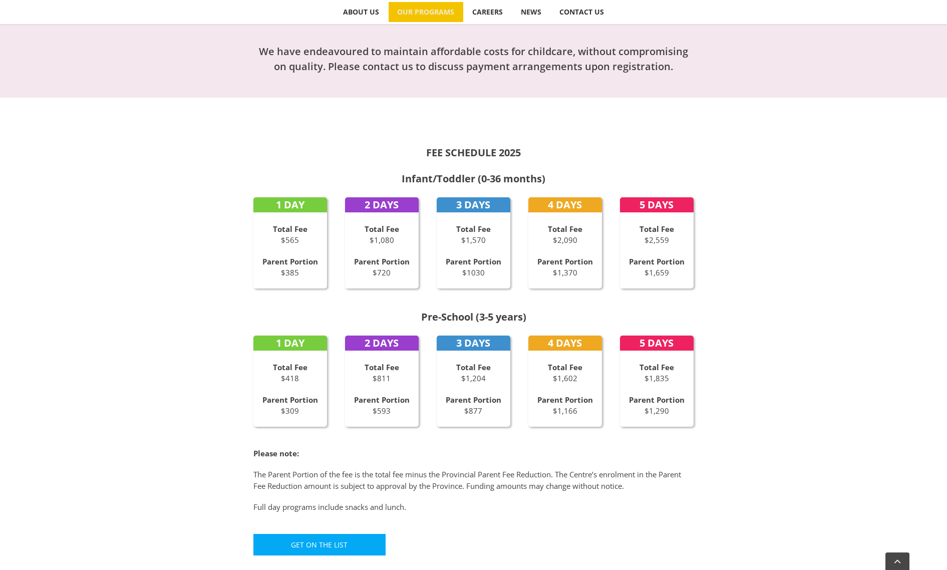
scroll to position [236, 0]
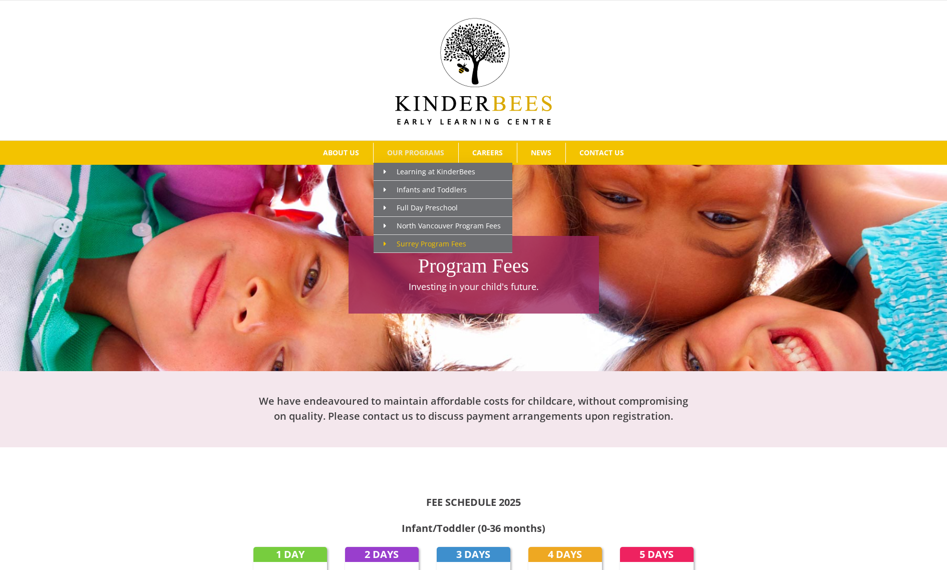
click at [423, 247] on span "Surrey Program Fees" at bounding box center [425, 244] width 83 height 10
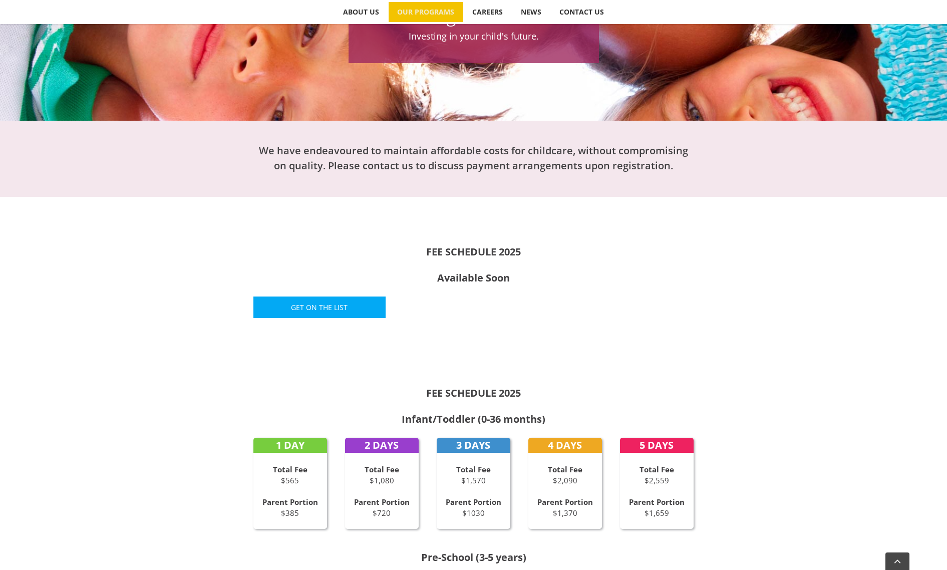
scroll to position [166, 0]
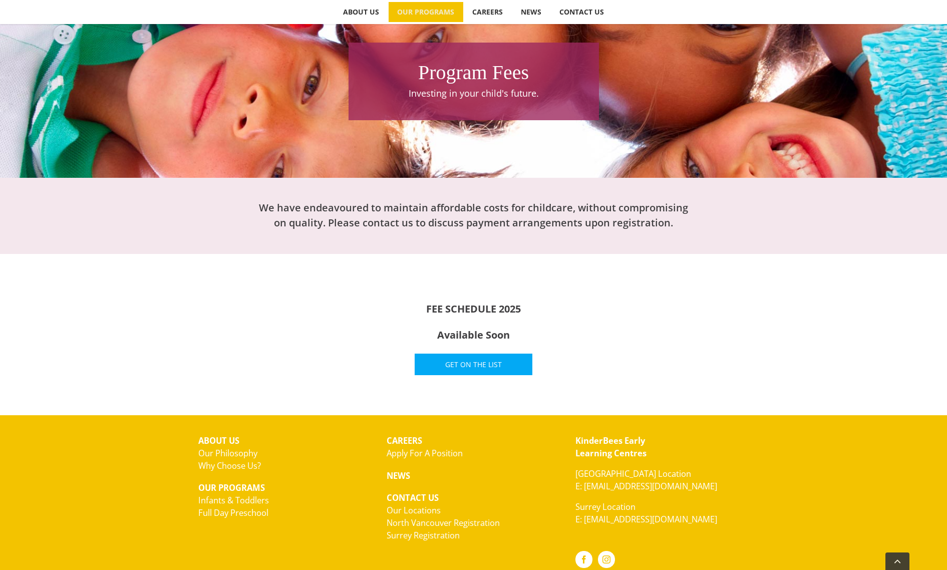
scroll to position [195, 0]
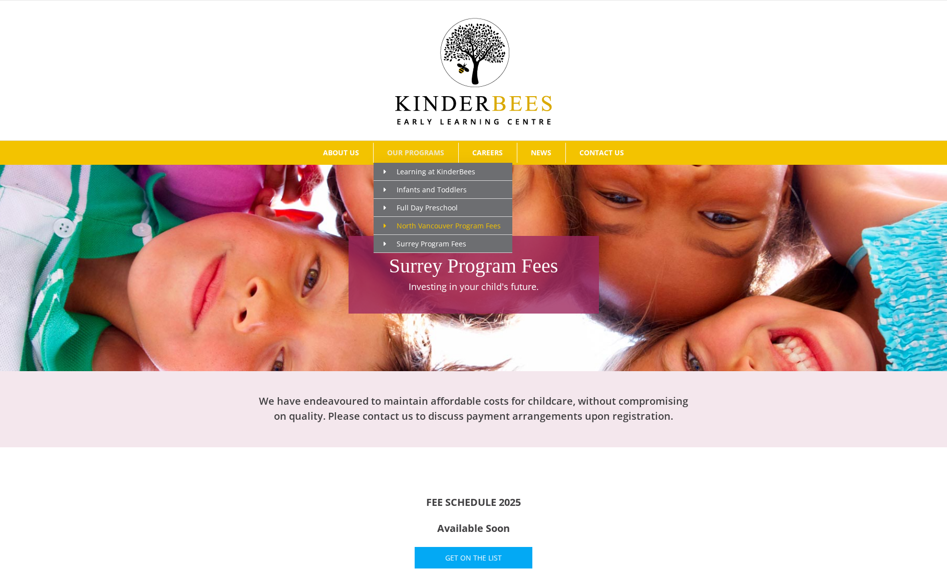
click at [429, 226] on span "North Vancouver Program Fees" at bounding box center [442, 226] width 117 height 10
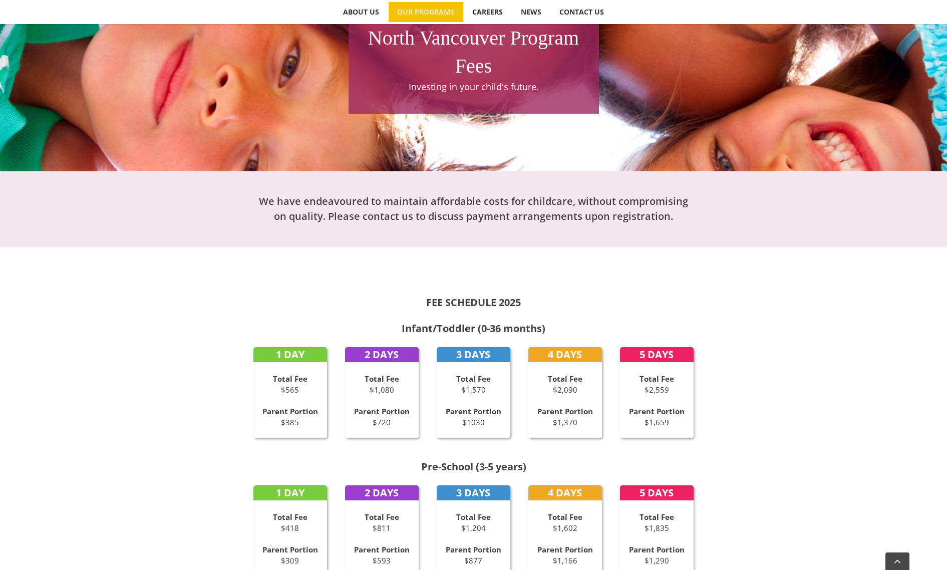
scroll to position [320, 0]
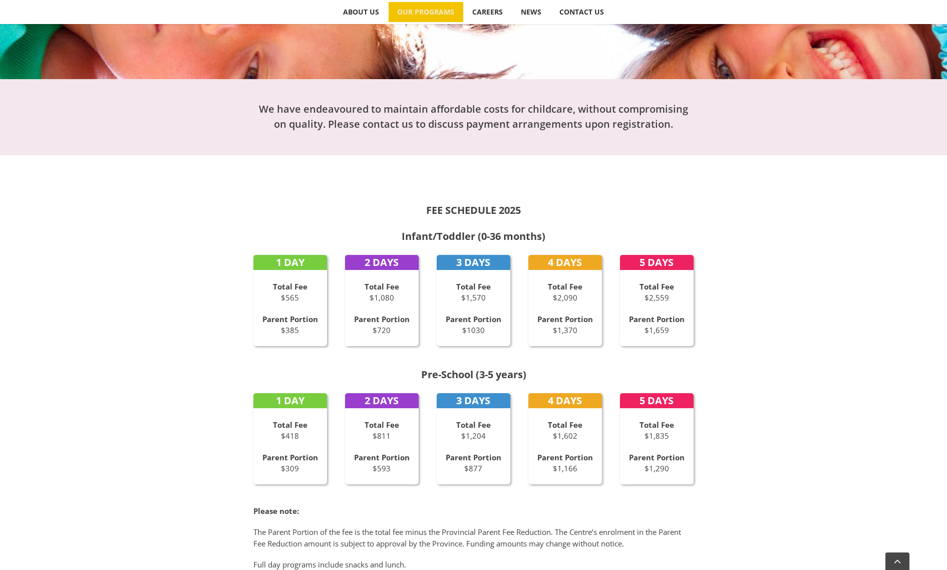
click at [207, 191] on div "FEE SCHEDULE 2025 Infant/Toddler (0-36 months) 1 DAY Total Fee $565 Parent Port…" at bounding box center [473, 399] width 551 height 448
